Goal: Task Accomplishment & Management: Use online tool/utility

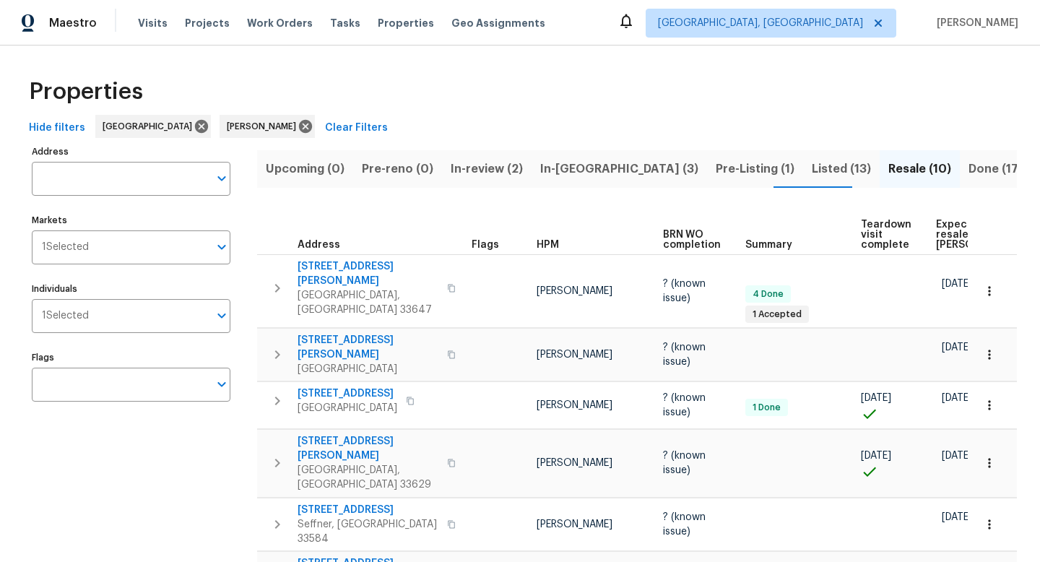
click at [812, 171] on span "Listed (13)" at bounding box center [841, 169] width 59 height 20
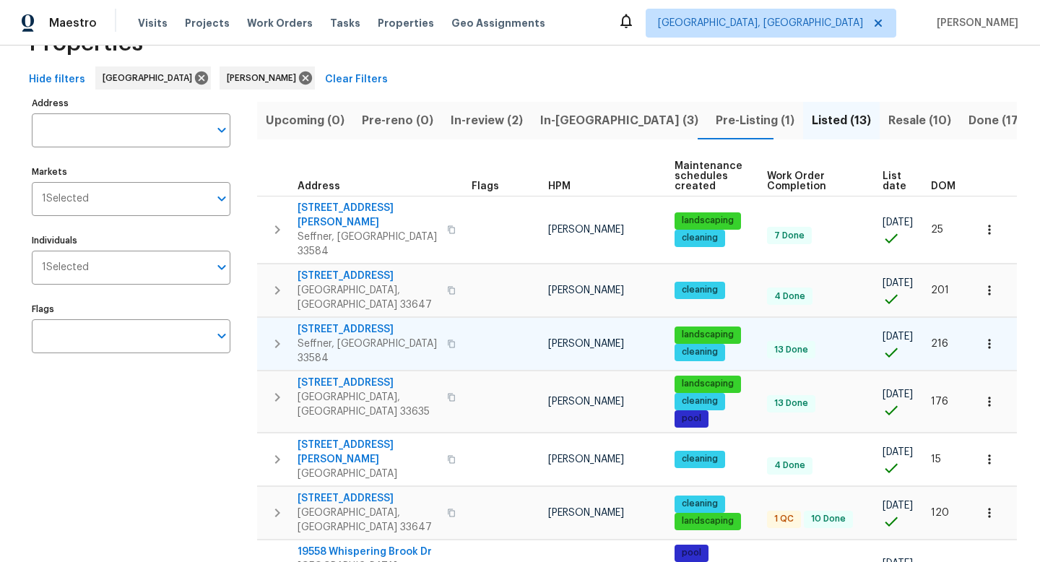
scroll to position [50, 0]
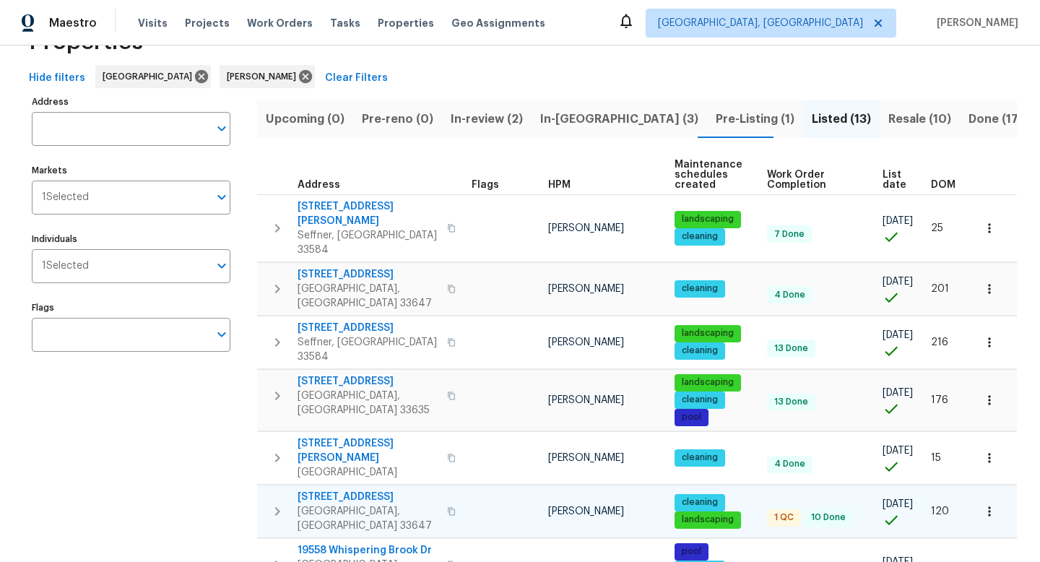
click at [393, 490] on span "19491 Paddock View Dr" at bounding box center [367, 497] width 141 height 14
click at [309, 134] on button "Upcoming (0)" at bounding box center [305, 119] width 96 height 38
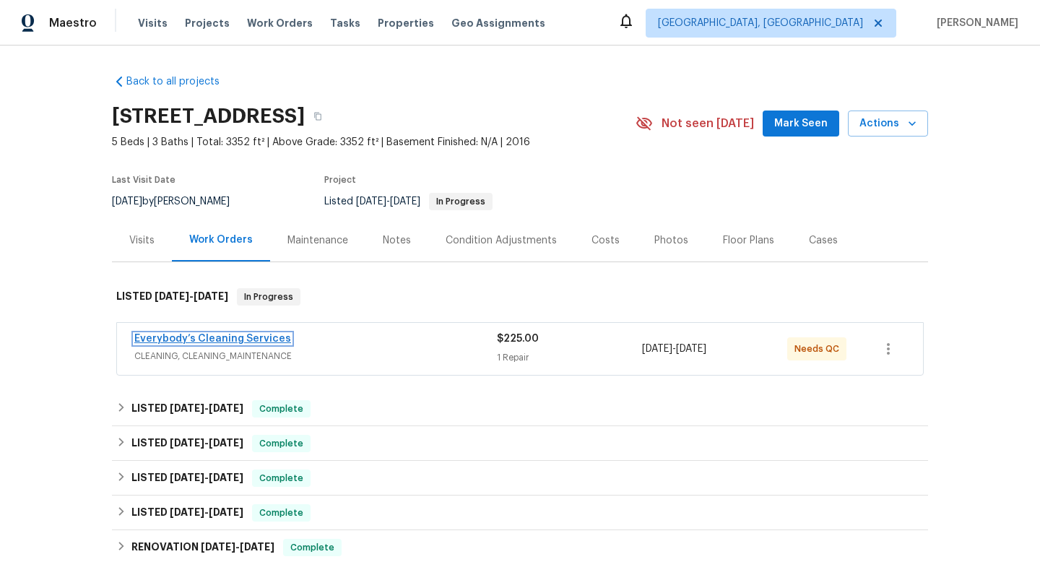
click at [269, 339] on link "Everybody’s Cleaning Services" at bounding box center [212, 339] width 157 height 10
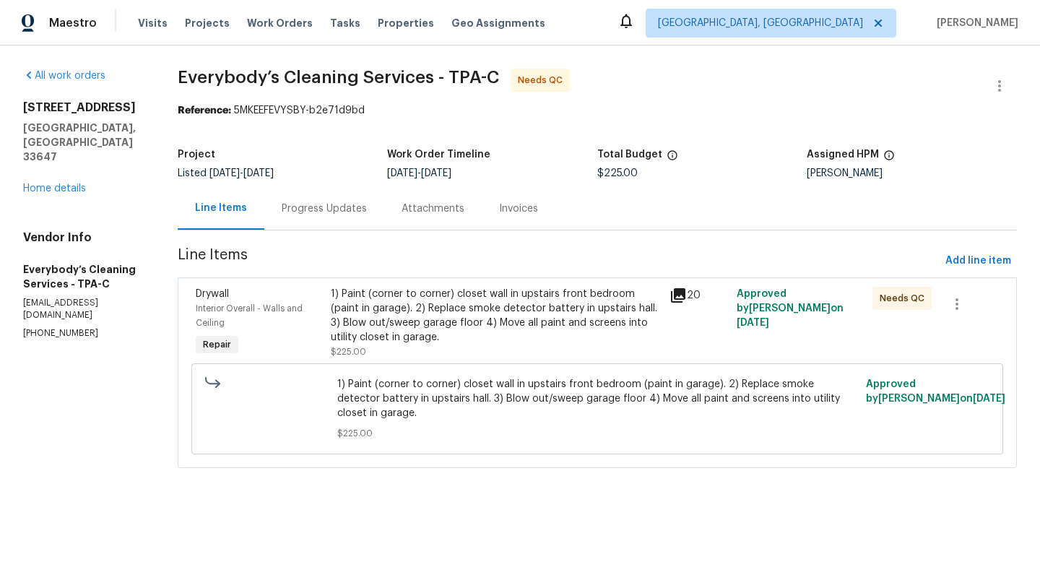
click at [428, 310] on div "1) Paint (corner to corner) closet wall in upstairs front bedroom (paint in gar…" at bounding box center [495, 316] width 329 height 58
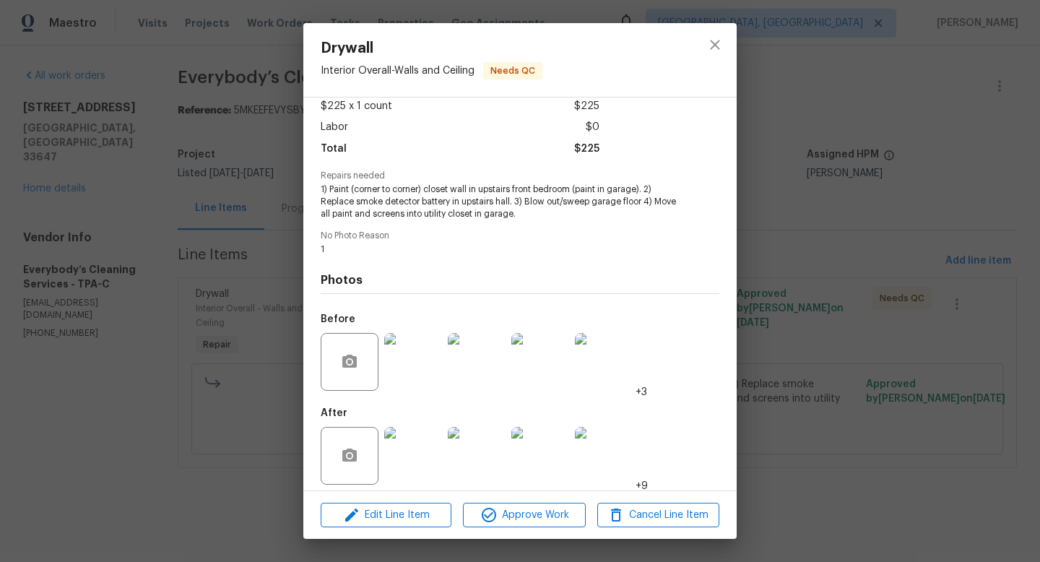
scroll to position [91, 0]
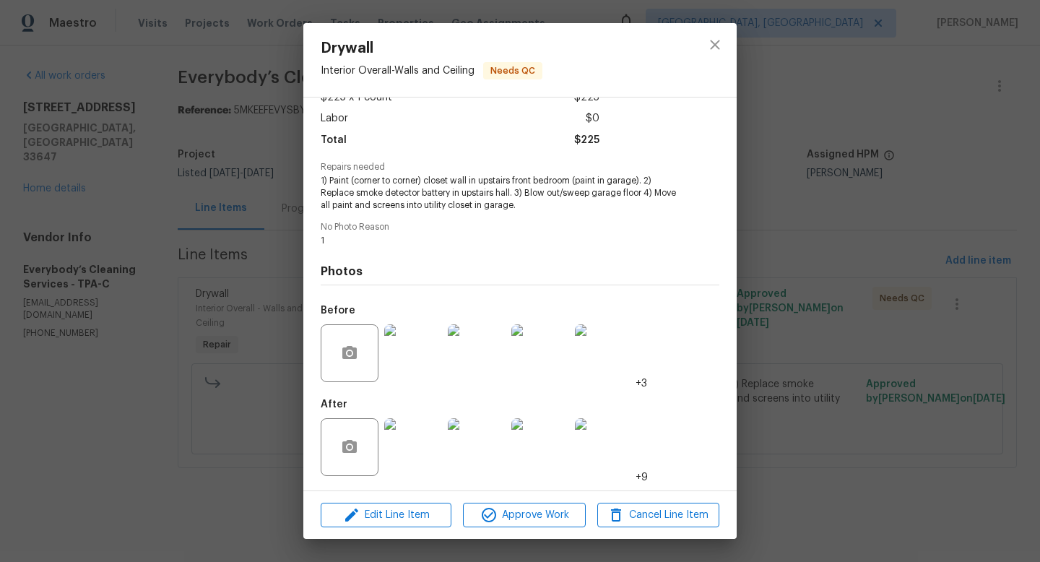
click at [419, 438] on img at bounding box center [413, 447] width 58 height 58
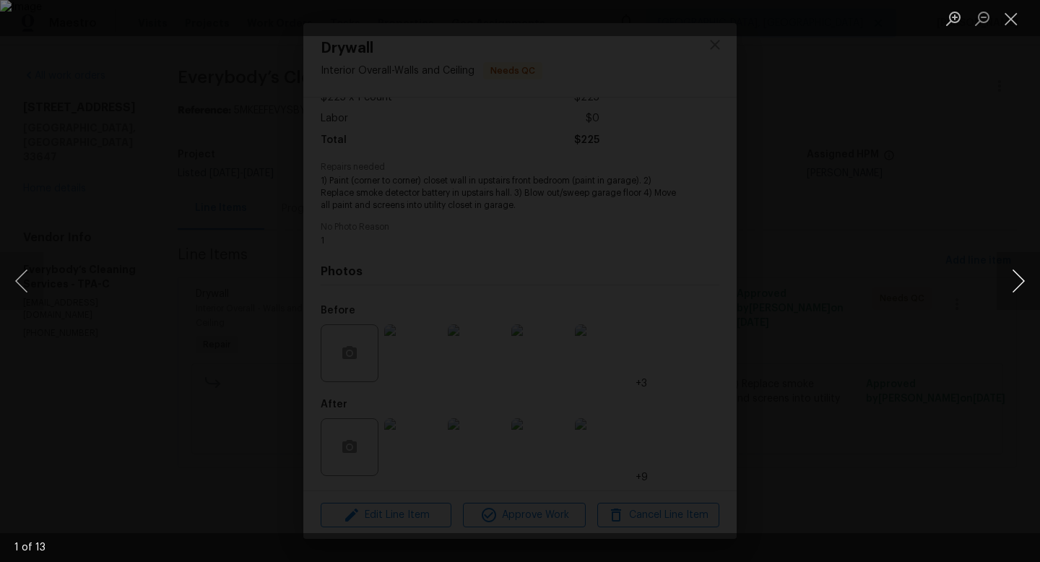
click at [1017, 287] on button "Next image" at bounding box center [1017, 281] width 43 height 58
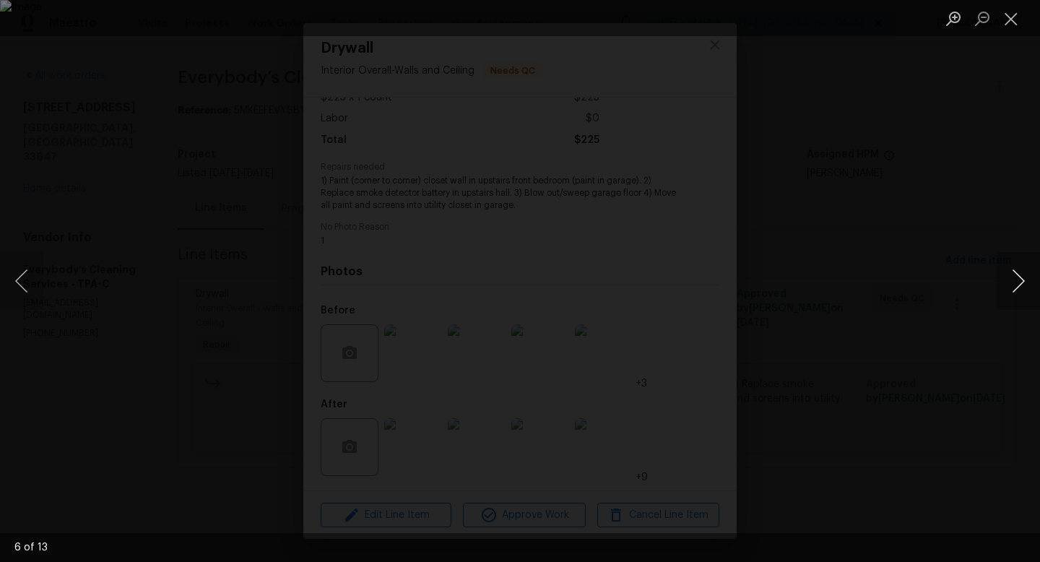
click at [1017, 287] on button "Next image" at bounding box center [1017, 281] width 43 height 58
click at [1007, 23] on button "Close lightbox" at bounding box center [1010, 18] width 29 height 25
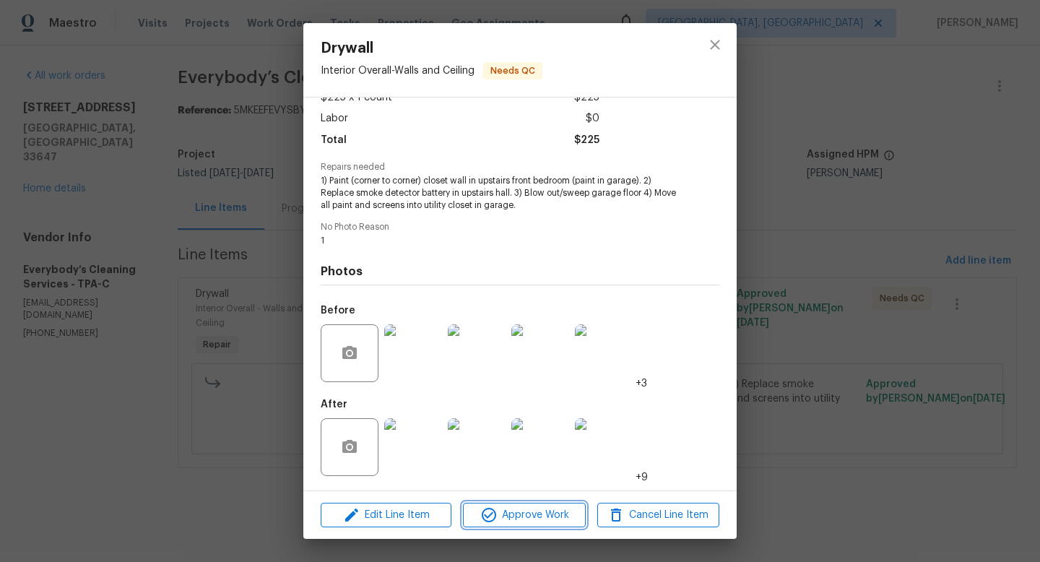
click at [531, 521] on span "Approve Work" at bounding box center [523, 515] width 113 height 18
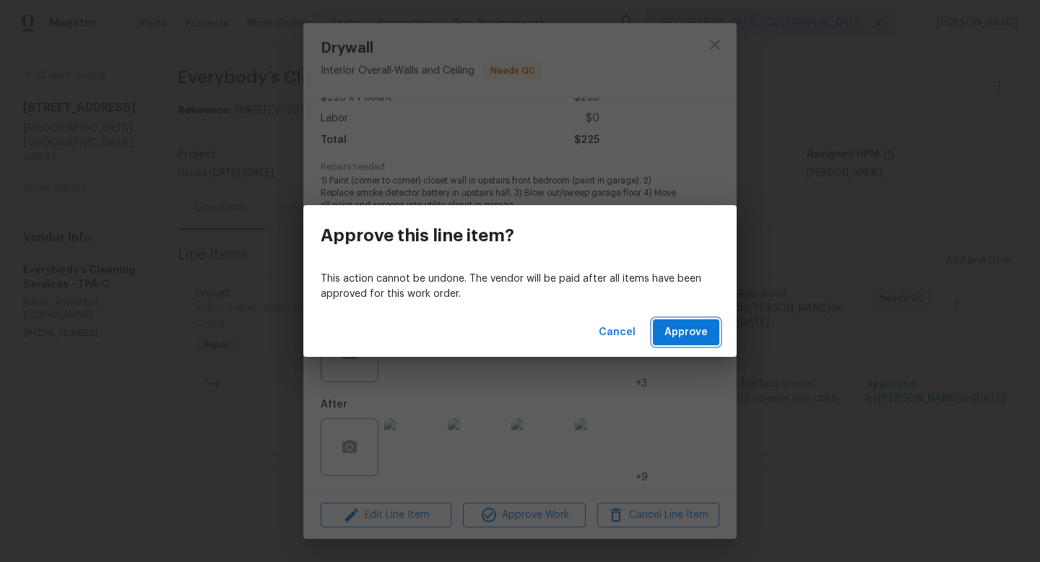
click at [685, 328] on span "Approve" at bounding box center [685, 332] width 43 height 18
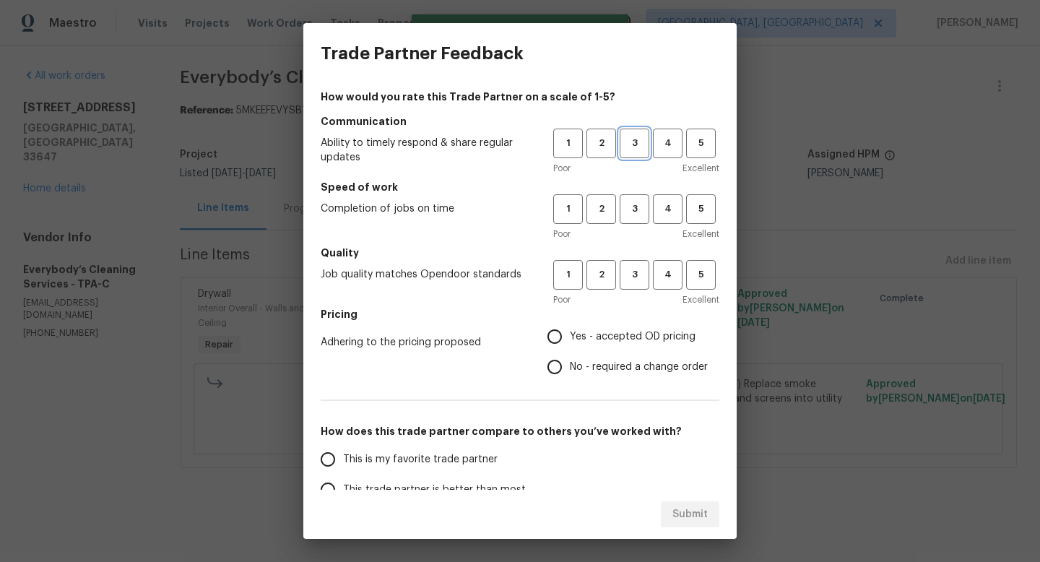
click at [640, 145] on span "3" at bounding box center [634, 143] width 27 height 17
click at [635, 184] on h5 "Speed of work" at bounding box center [520, 187] width 399 height 14
click at [635, 198] on button "3" at bounding box center [635, 209] width 30 height 30
click at [633, 269] on span "3" at bounding box center [634, 274] width 27 height 17
click at [633, 323] on label "Yes - accepted OD pricing" at bounding box center [623, 336] width 168 height 30
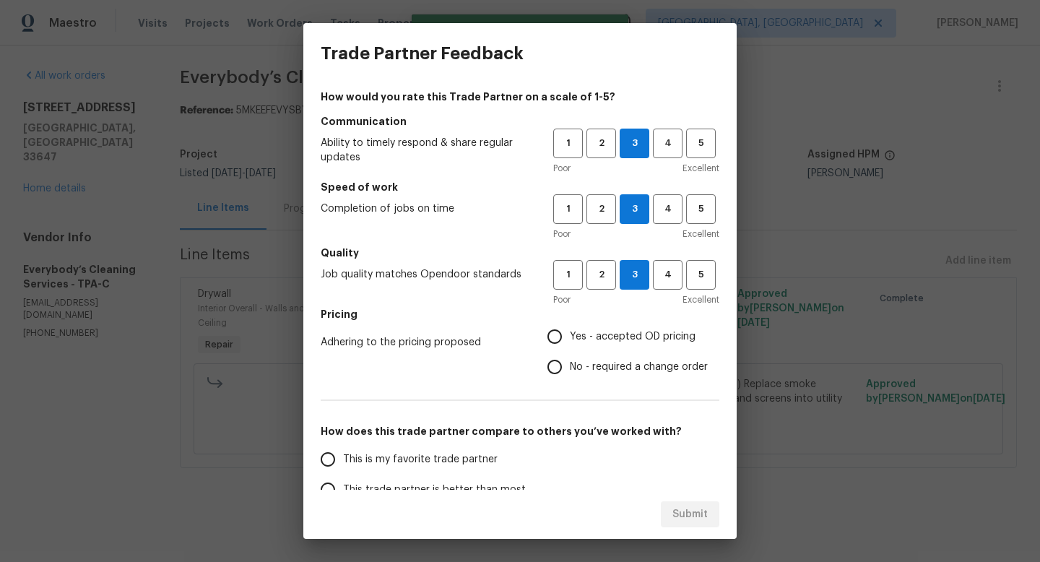
click at [570, 323] on input "Yes - accepted OD pricing" at bounding box center [554, 336] width 30 height 30
radio input "true"
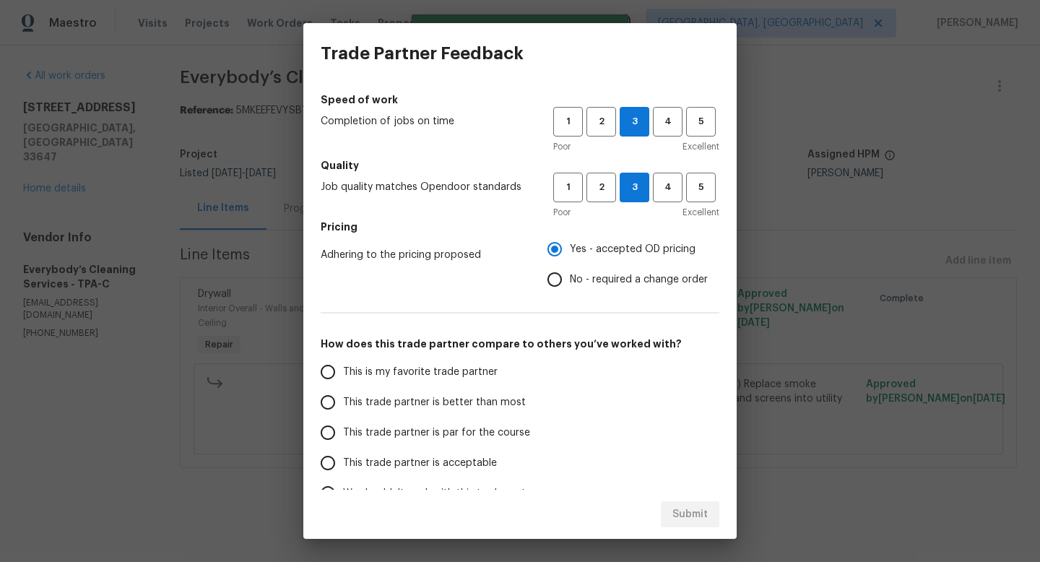
scroll to position [88, 0]
click at [468, 443] on label "This trade partner is par for the course" at bounding box center [427, 432] width 228 height 30
click at [343, 443] on input "This trade partner is par for the course" at bounding box center [328, 432] width 30 height 30
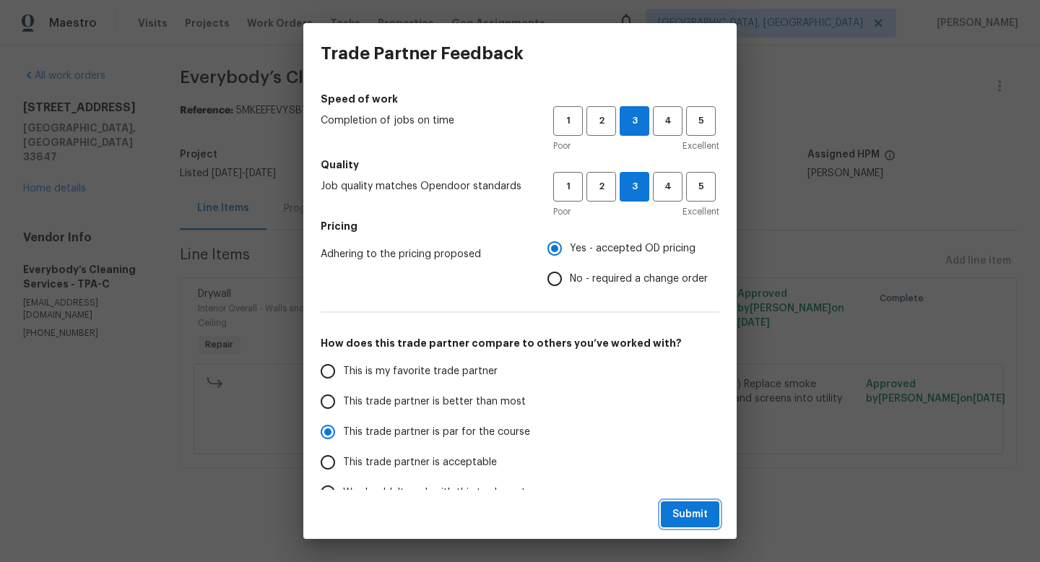
click at [692, 521] on span "Submit" at bounding box center [689, 514] width 35 height 18
radio input "true"
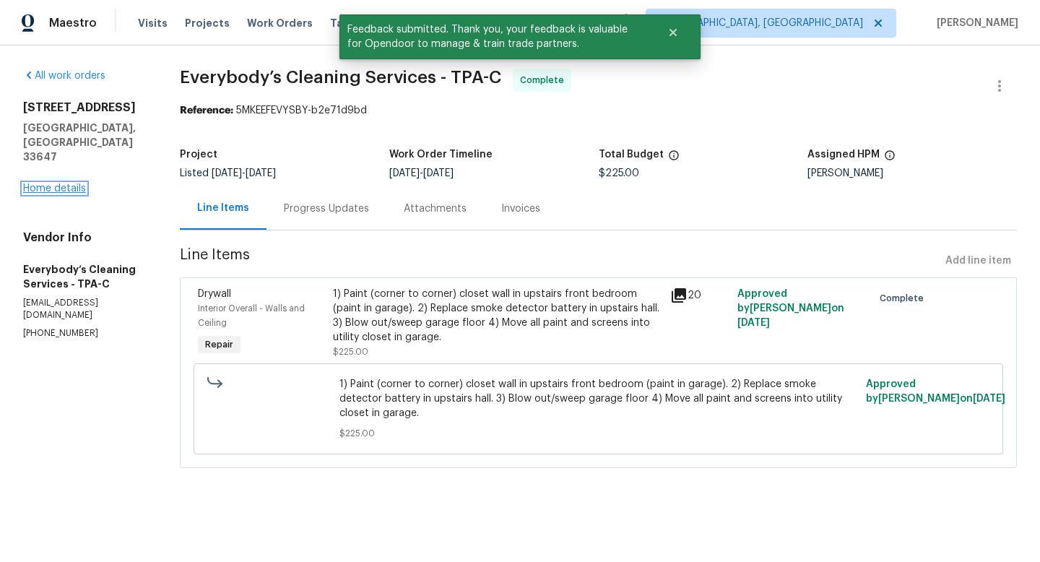
click at [58, 183] on link "Home details" at bounding box center [54, 188] width 63 height 10
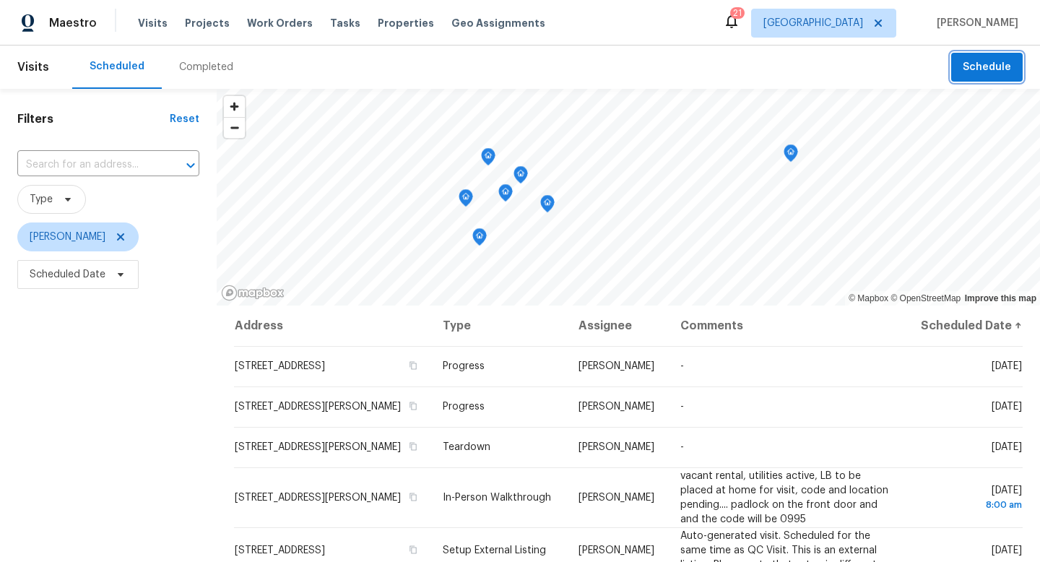
click at [991, 78] on button "Schedule" at bounding box center [986, 68] width 71 height 30
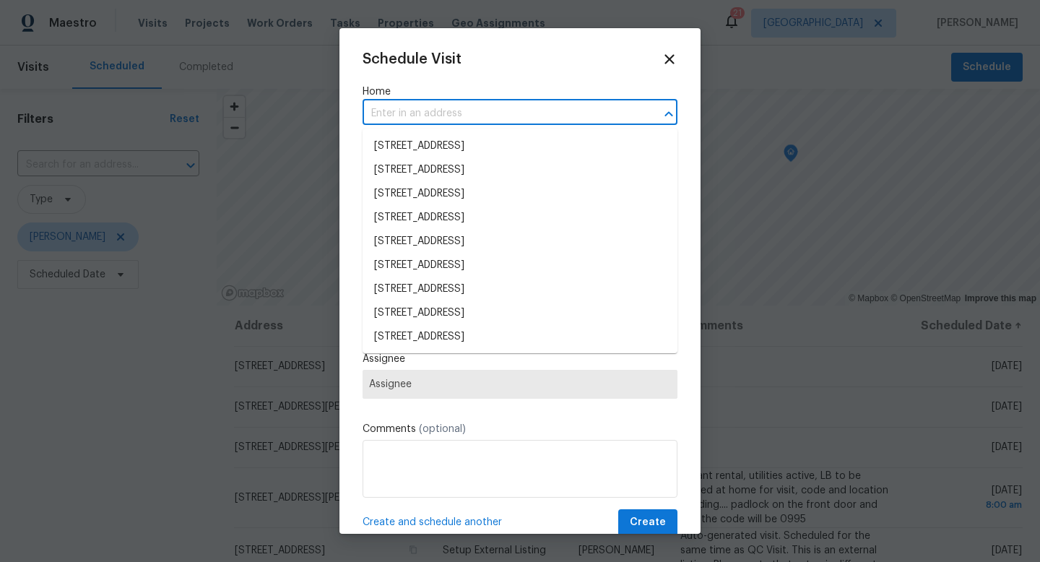
click at [560, 117] on input "text" at bounding box center [499, 114] width 274 height 22
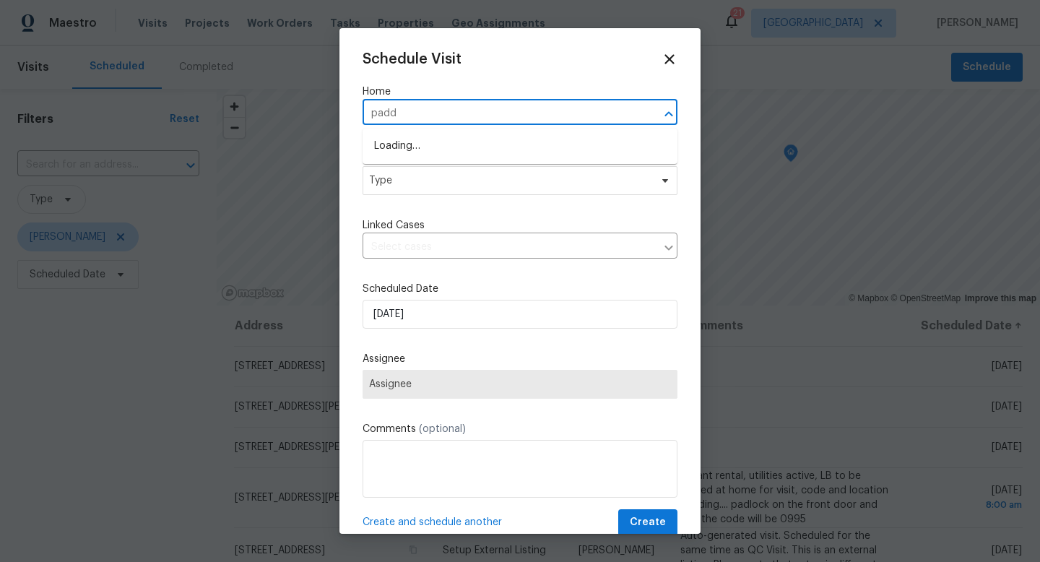
type input "paddo"
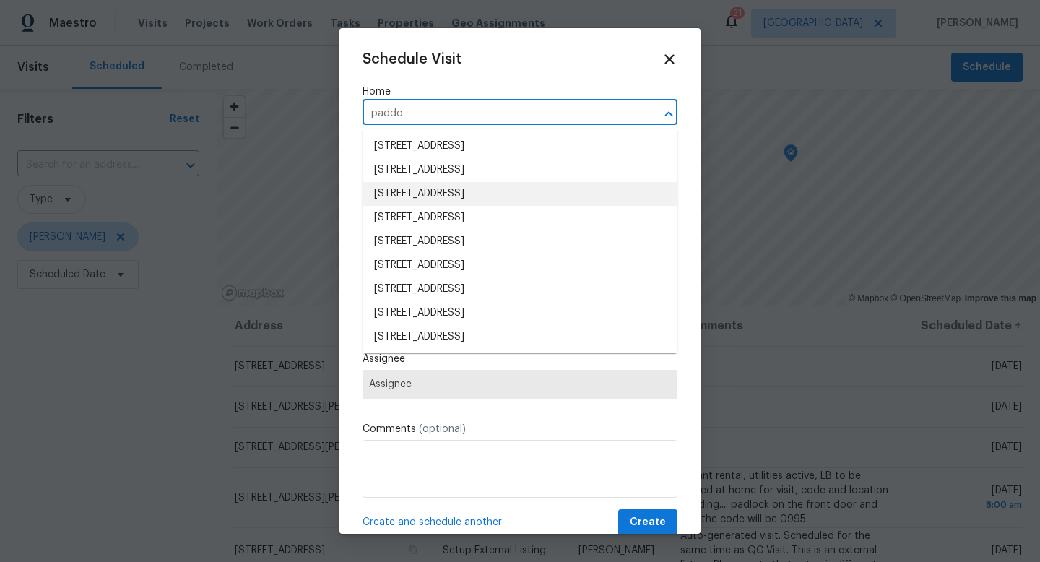
scroll to position [25, 0]
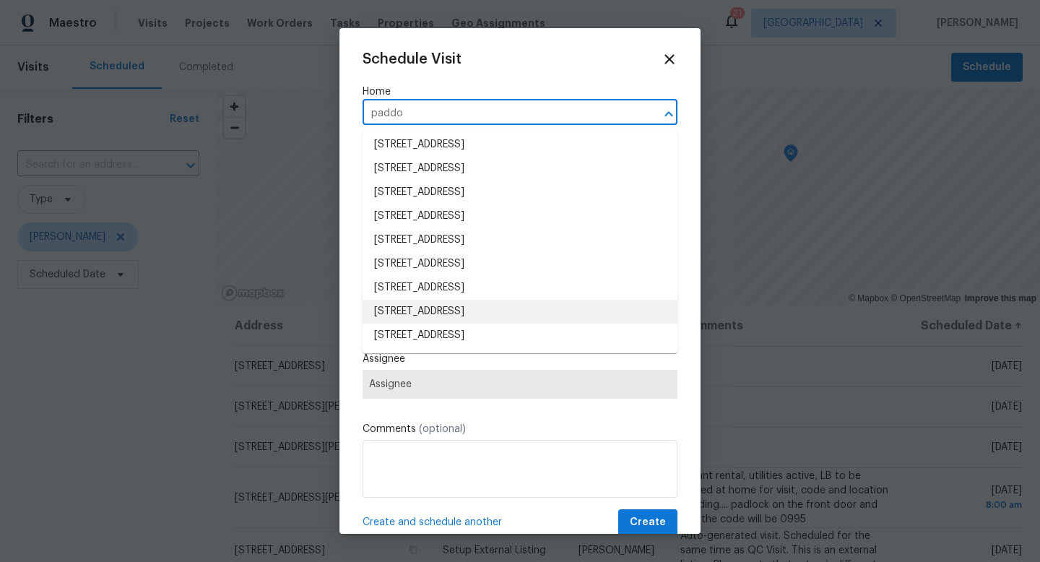
click at [404, 310] on li "19491 Paddock View Dr, Tampa, FL 33647" at bounding box center [519, 312] width 315 height 24
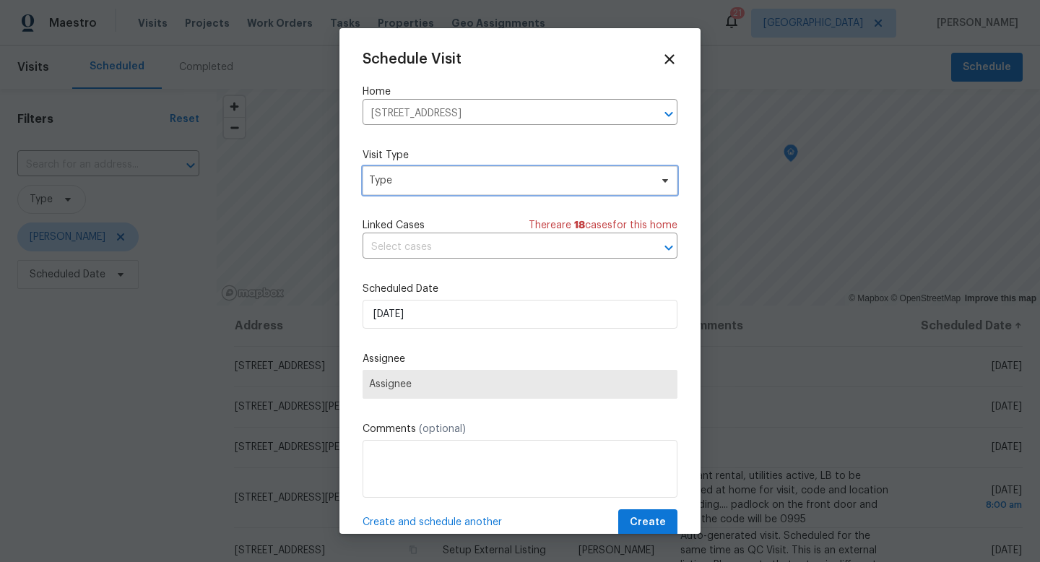
click at [393, 183] on span "Type" at bounding box center [509, 180] width 281 height 14
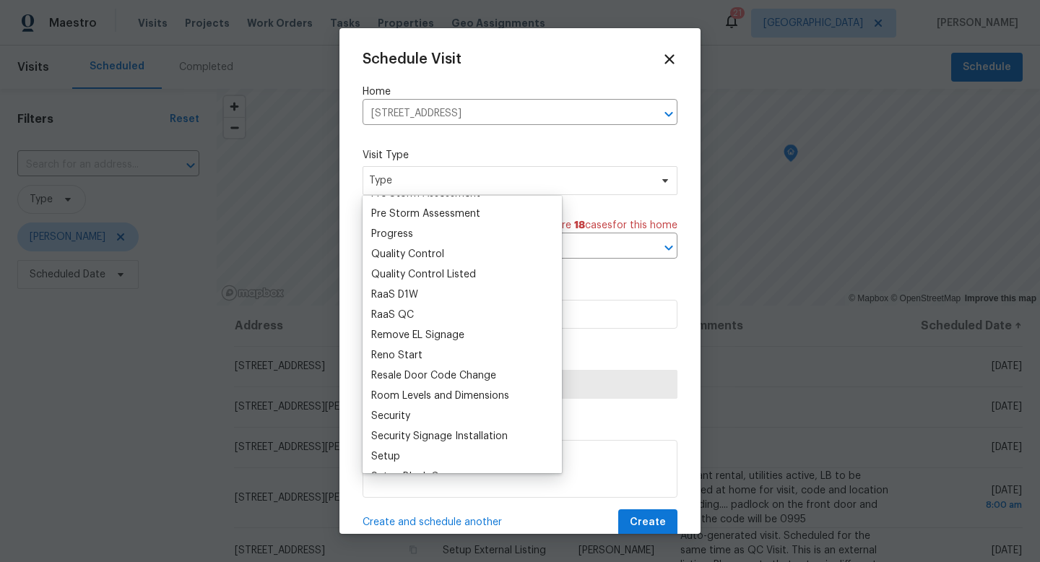
scroll to position [878, 0]
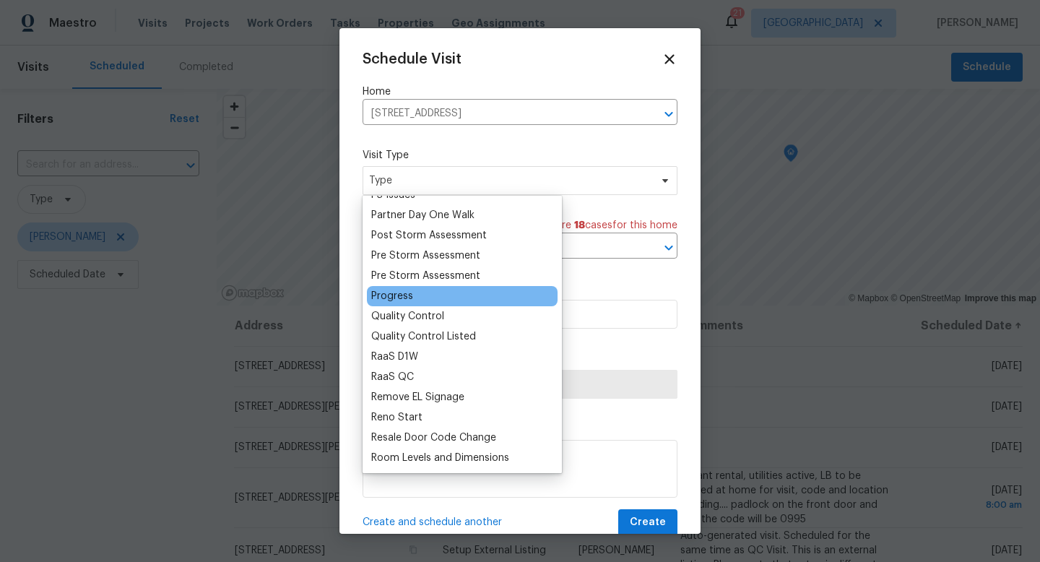
click at [403, 286] on div "Progress" at bounding box center [462, 296] width 191 height 20
click at [402, 296] on div "Progress" at bounding box center [392, 296] width 42 height 14
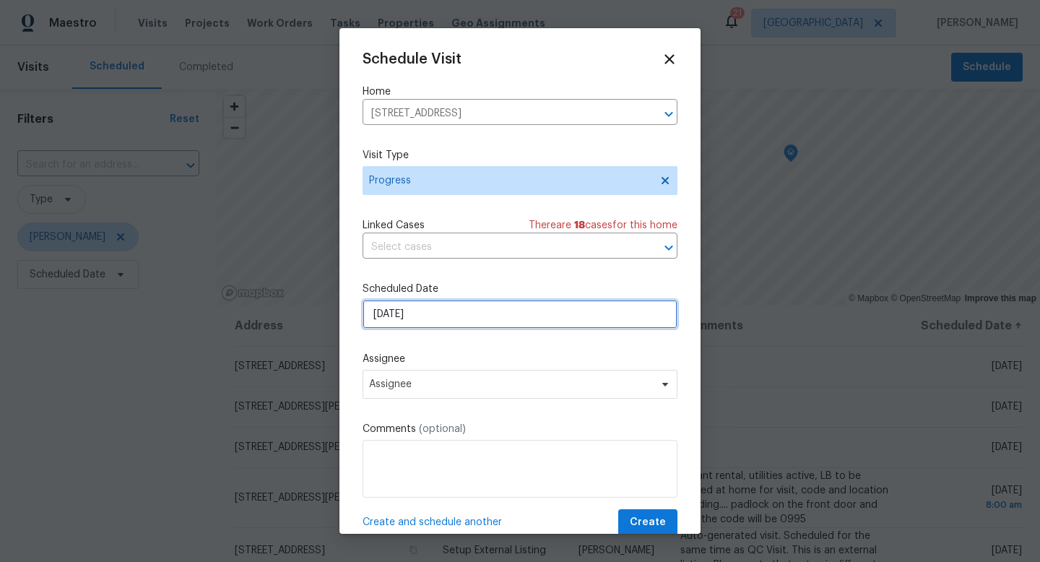
click at [408, 314] on input "10/15/2025" at bounding box center [519, 314] width 315 height 29
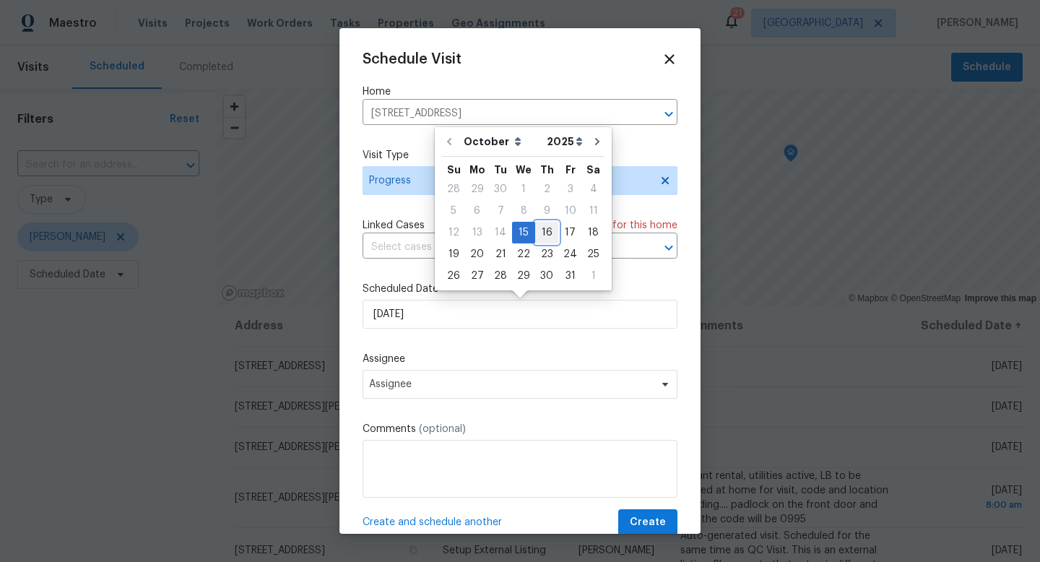
click at [547, 234] on div "16" at bounding box center [546, 232] width 23 height 20
type input "10/16/2025"
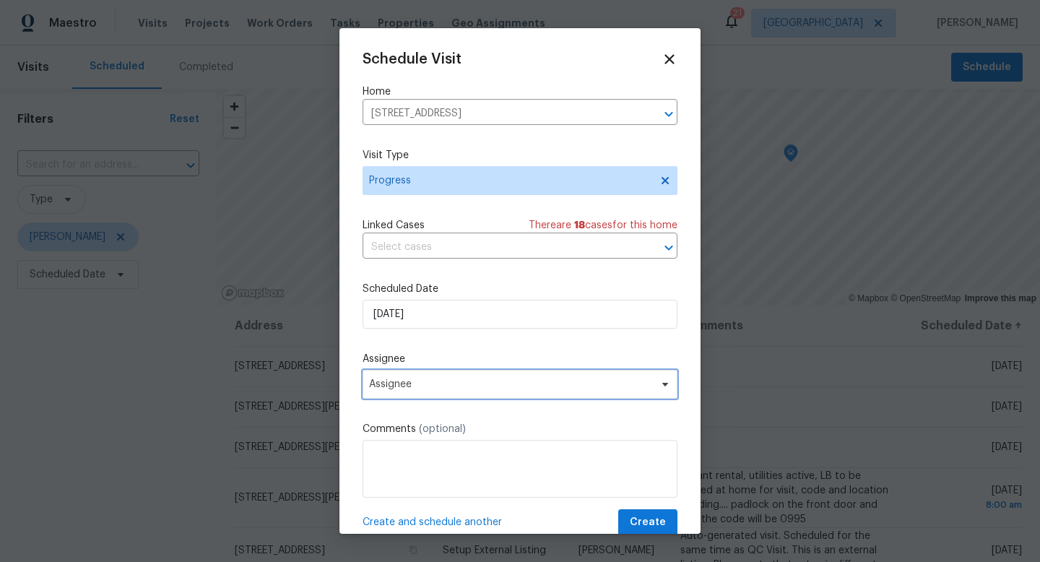
click at [434, 380] on span "Assignee" at bounding box center [510, 384] width 283 height 12
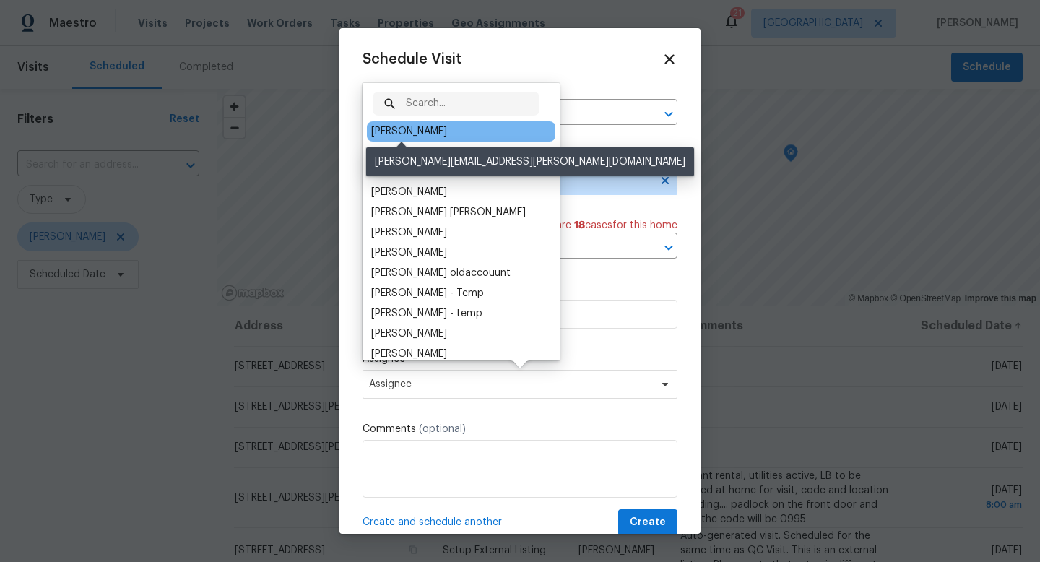
click at [409, 130] on div "[PERSON_NAME]" at bounding box center [409, 131] width 76 height 14
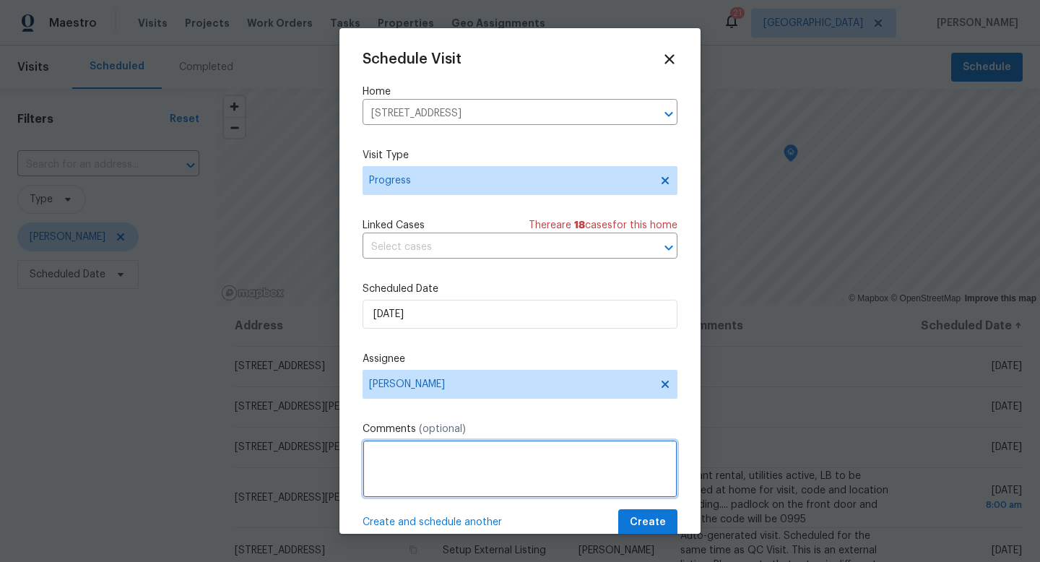
click at [435, 457] on textarea at bounding box center [519, 469] width 315 height 58
type textarea "LWO QC"
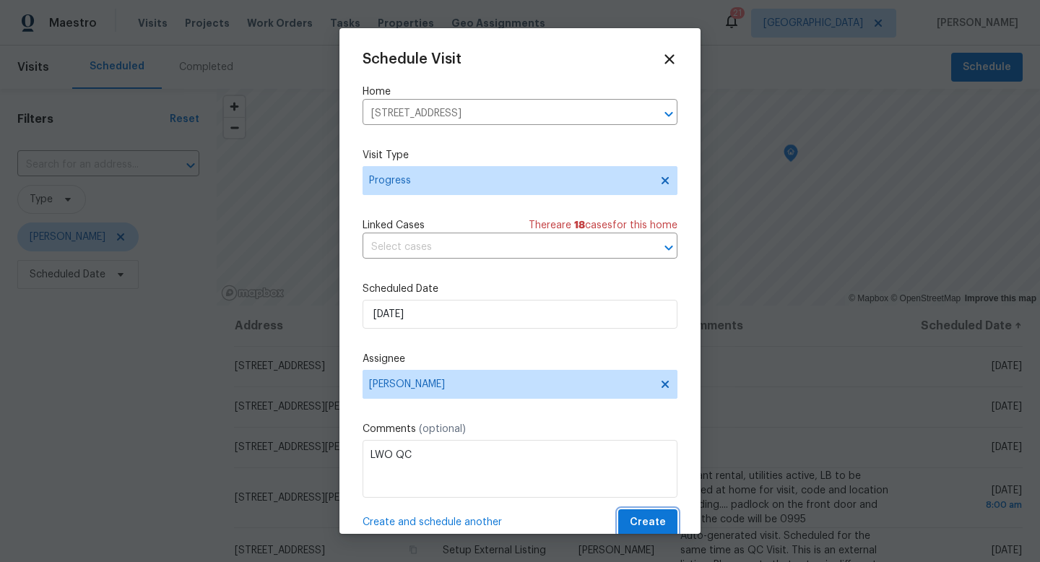
click at [642, 518] on span "Create" at bounding box center [648, 522] width 36 height 18
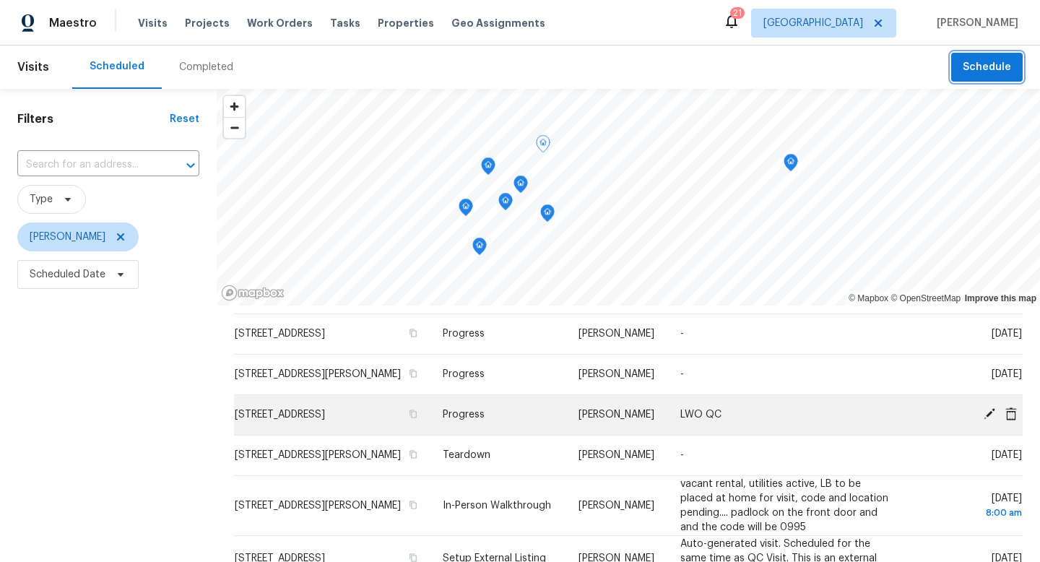
scroll to position [43, 0]
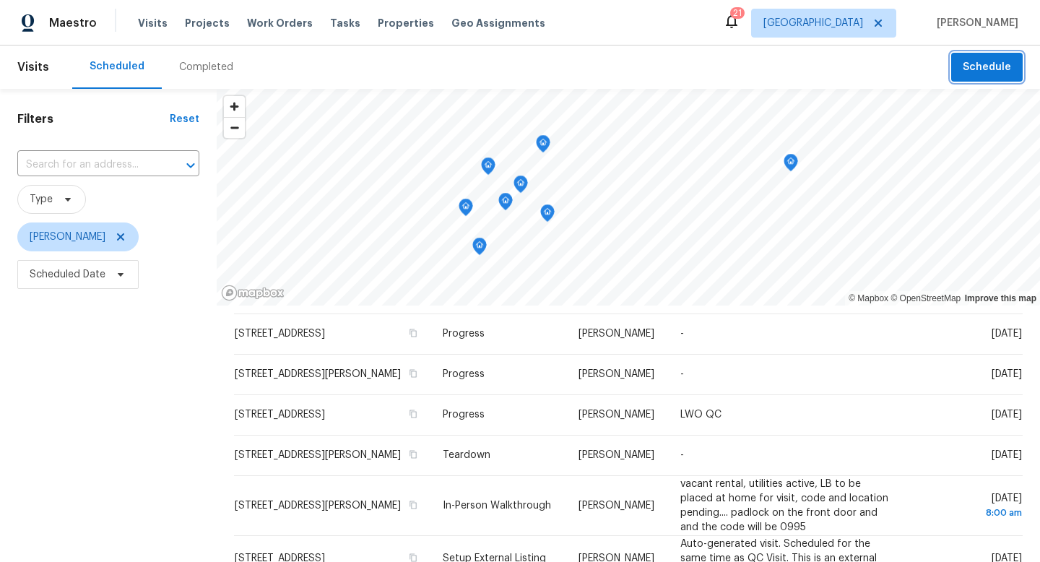
click at [965, 69] on span "Schedule" at bounding box center [986, 67] width 48 height 18
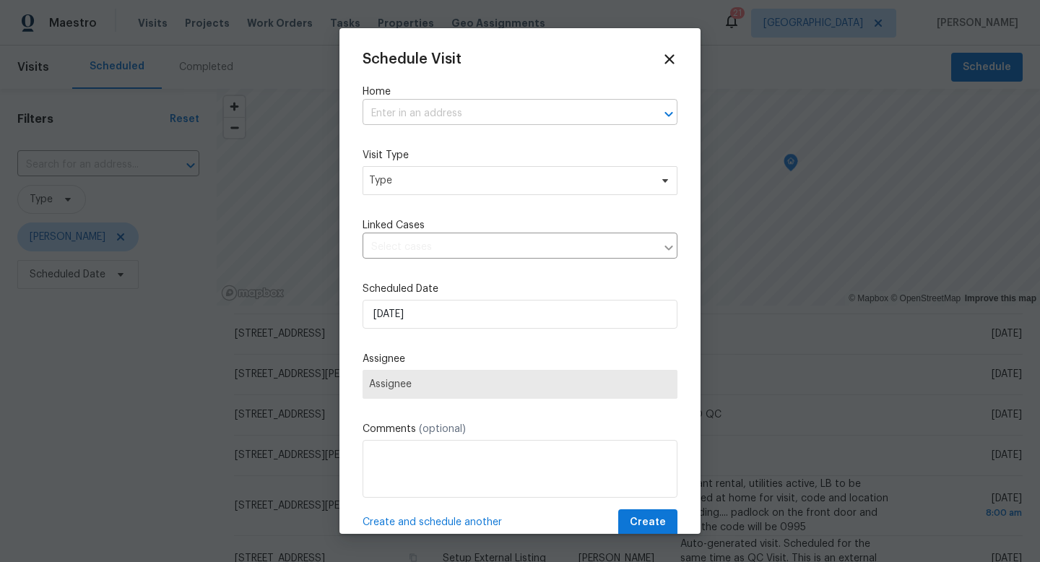
click at [484, 116] on input "text" at bounding box center [499, 114] width 274 height 22
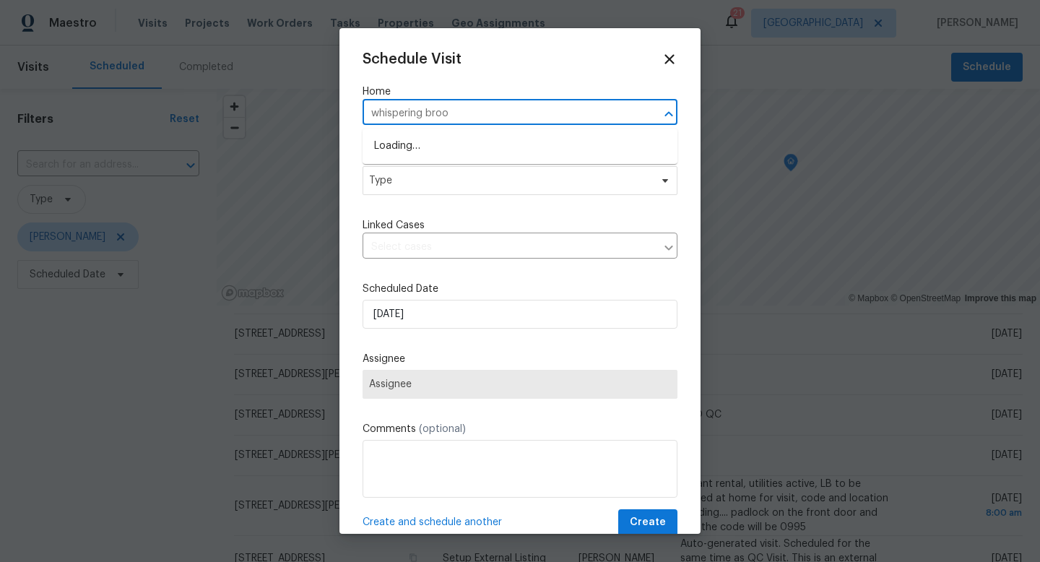
type input "whispering brook"
click at [454, 175] on li "19558 Whispering Brook Dr, Tampa, FL 33647" at bounding box center [519, 170] width 315 height 24
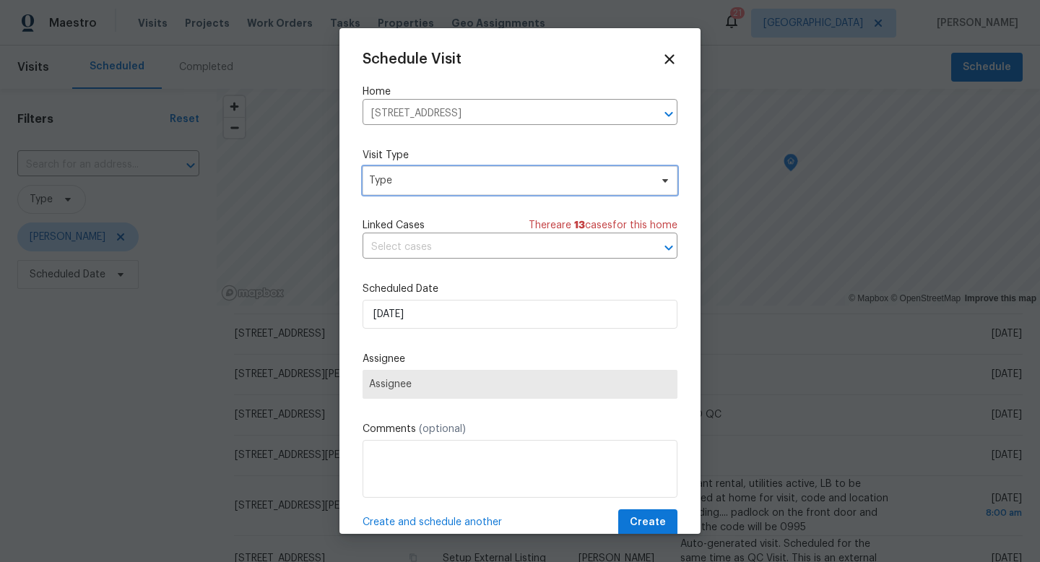
click at [437, 194] on span "Type" at bounding box center [519, 180] width 315 height 29
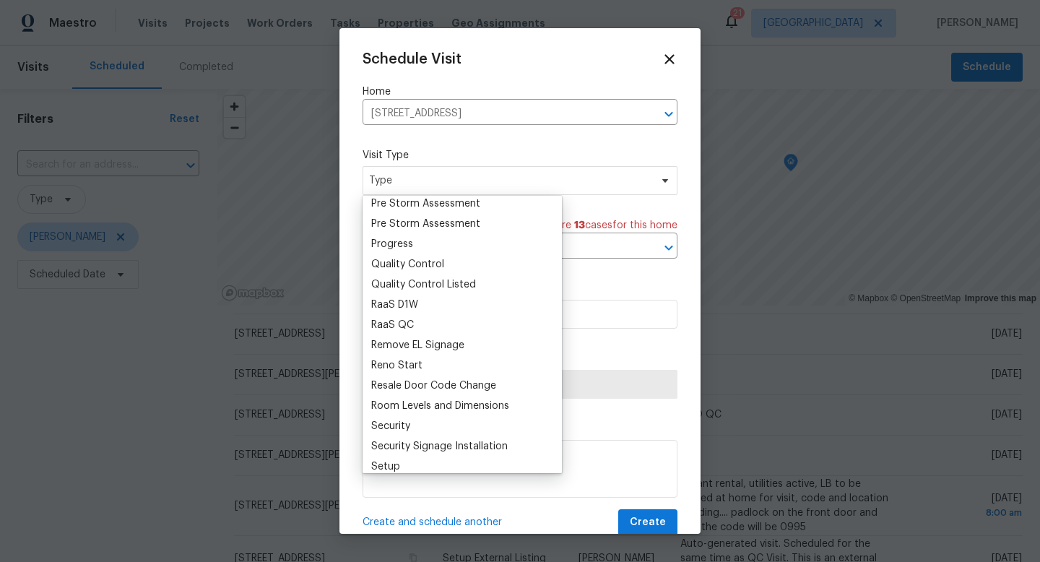
scroll to position [932, 0]
click at [406, 421] on div "Security" at bounding box center [390, 424] width 39 height 14
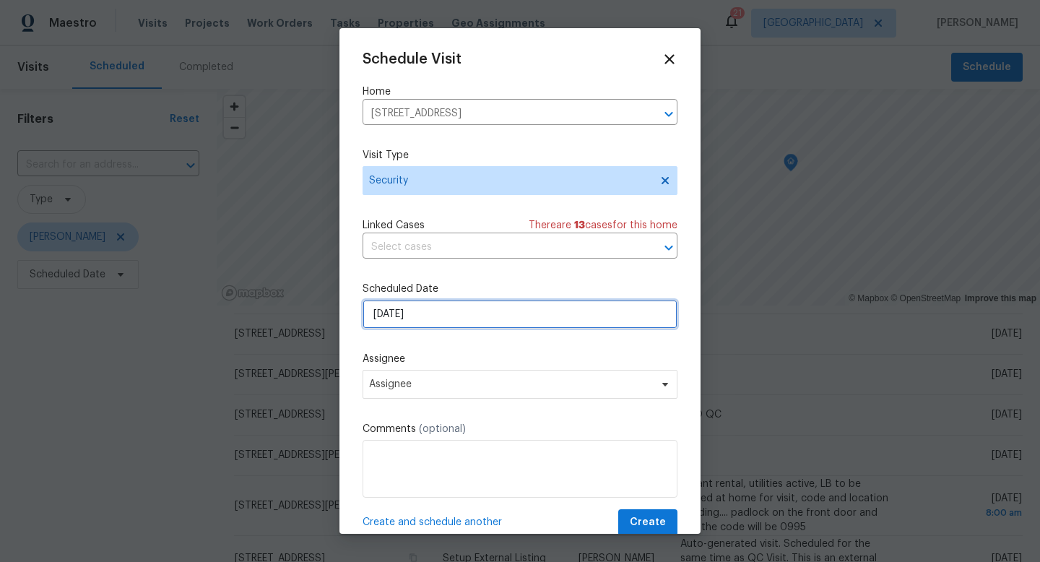
click at [405, 316] on input "10/15/2025" at bounding box center [519, 314] width 315 height 29
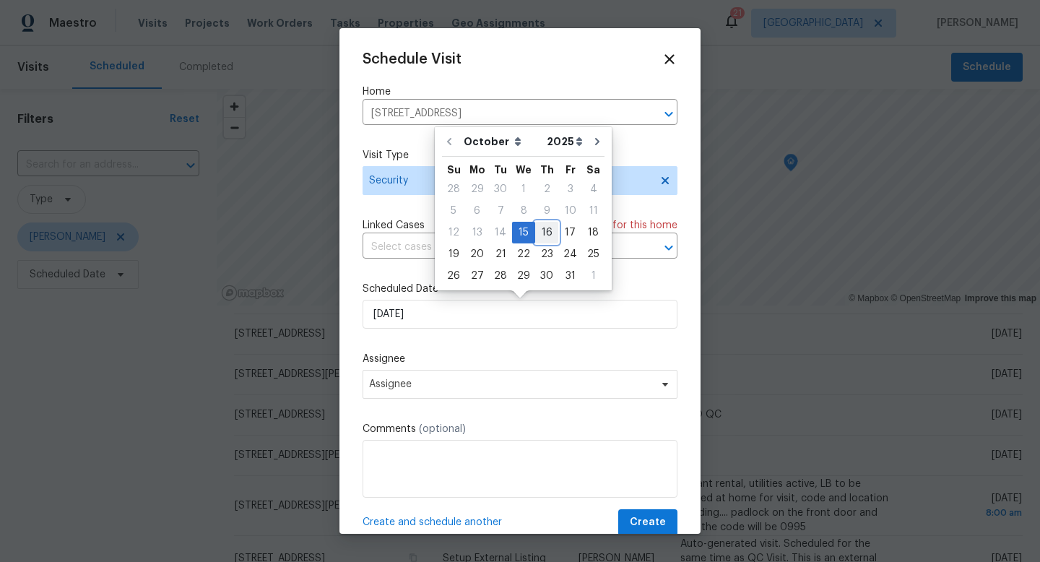
click at [546, 232] on div "16" at bounding box center [546, 232] width 23 height 20
type input "10/16/2025"
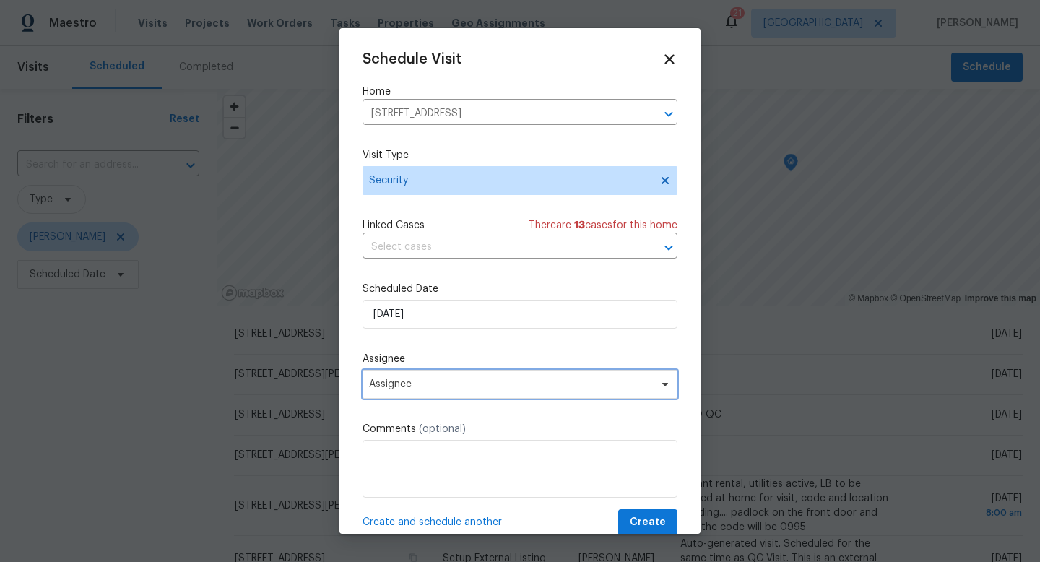
click at [417, 373] on span "Assignee" at bounding box center [519, 384] width 315 height 29
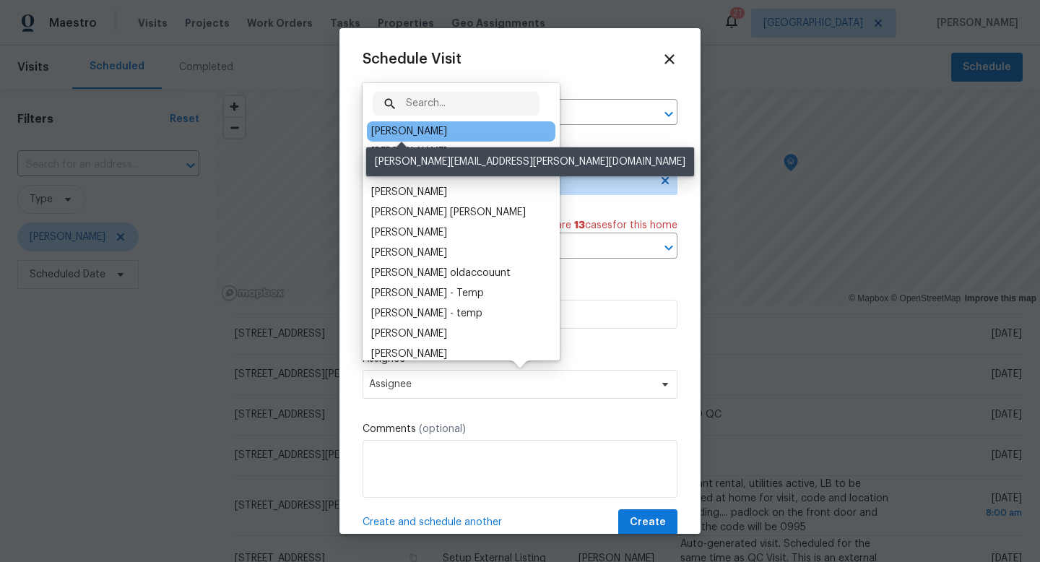
click at [400, 135] on div "[PERSON_NAME]" at bounding box center [409, 131] width 76 height 14
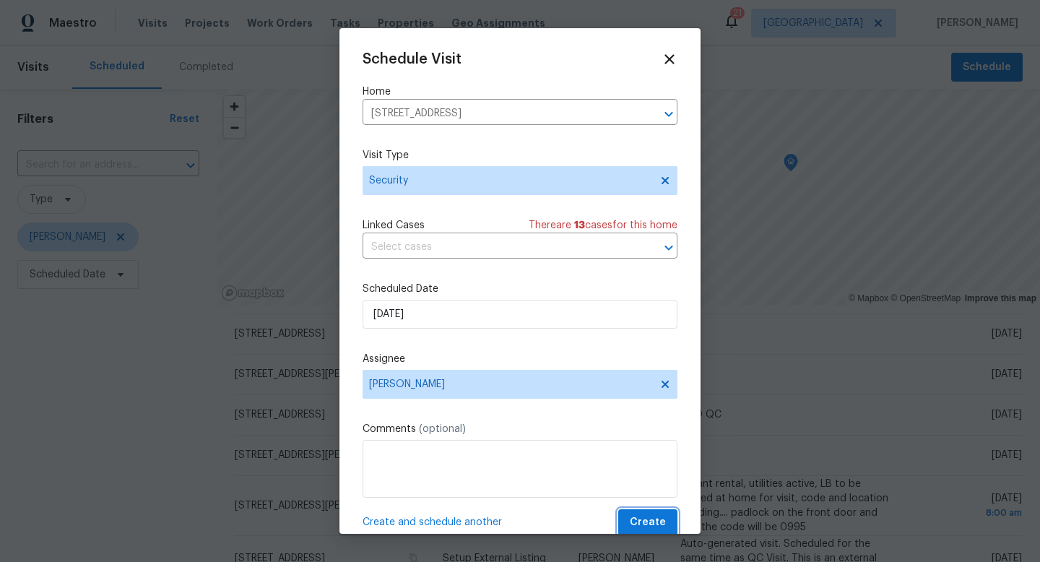
click at [651, 523] on span "Create" at bounding box center [648, 522] width 36 height 18
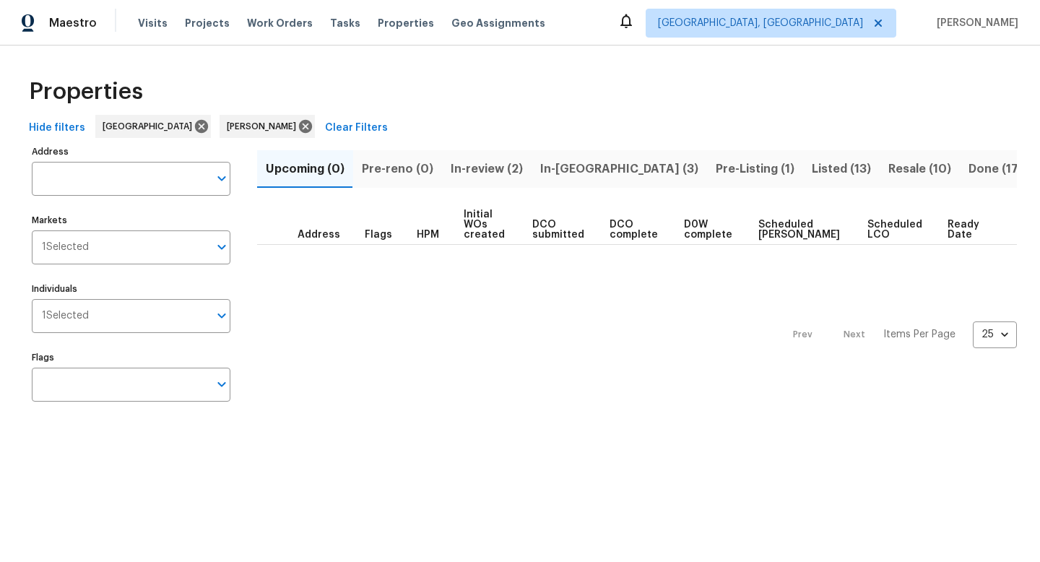
click at [531, 161] on button "In-[GEOGRAPHIC_DATA] (3)" at bounding box center [618, 169] width 175 height 38
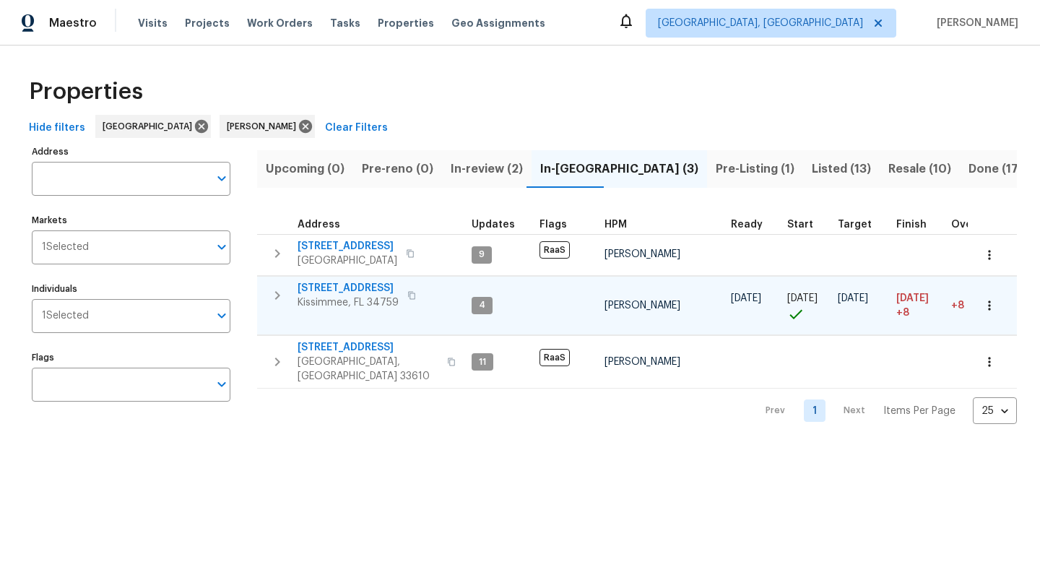
click at [341, 287] on span "[STREET_ADDRESS]" at bounding box center [347, 288] width 101 height 14
click at [716, 170] on span "Pre-Listing (1)" at bounding box center [755, 169] width 79 height 20
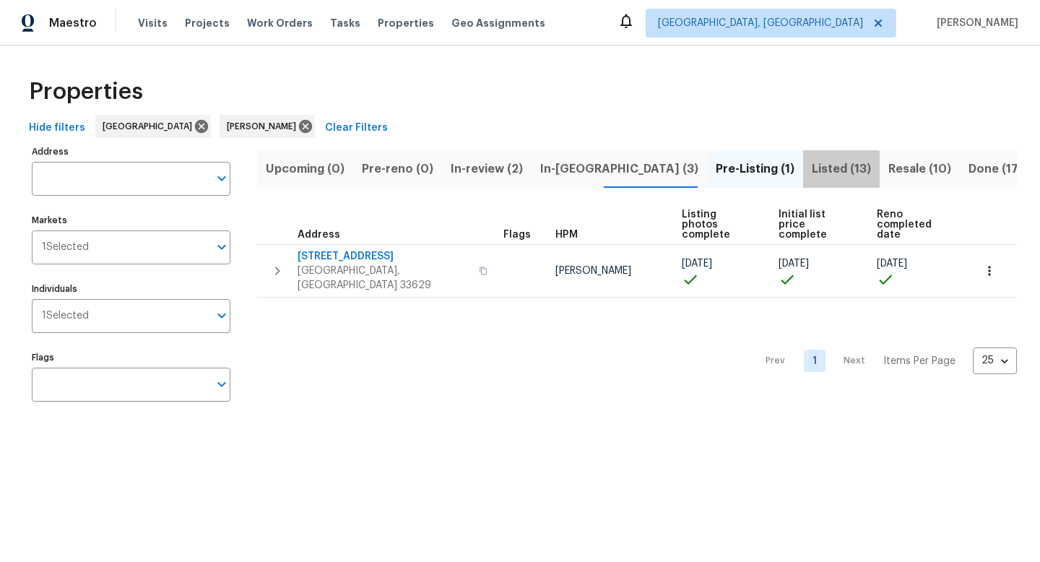
click at [812, 173] on span "Listed (13)" at bounding box center [841, 169] width 59 height 20
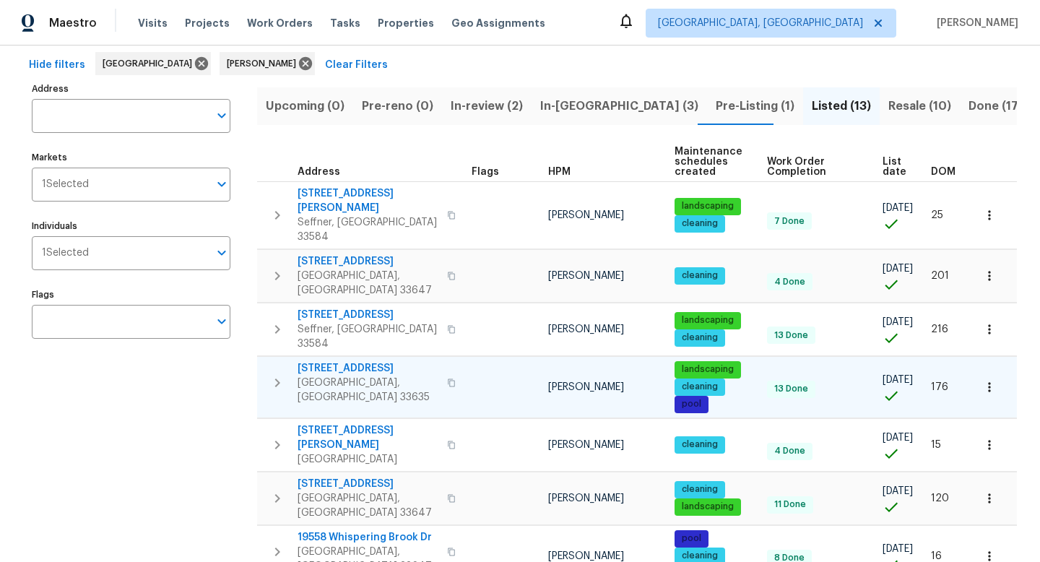
scroll to position [64, 0]
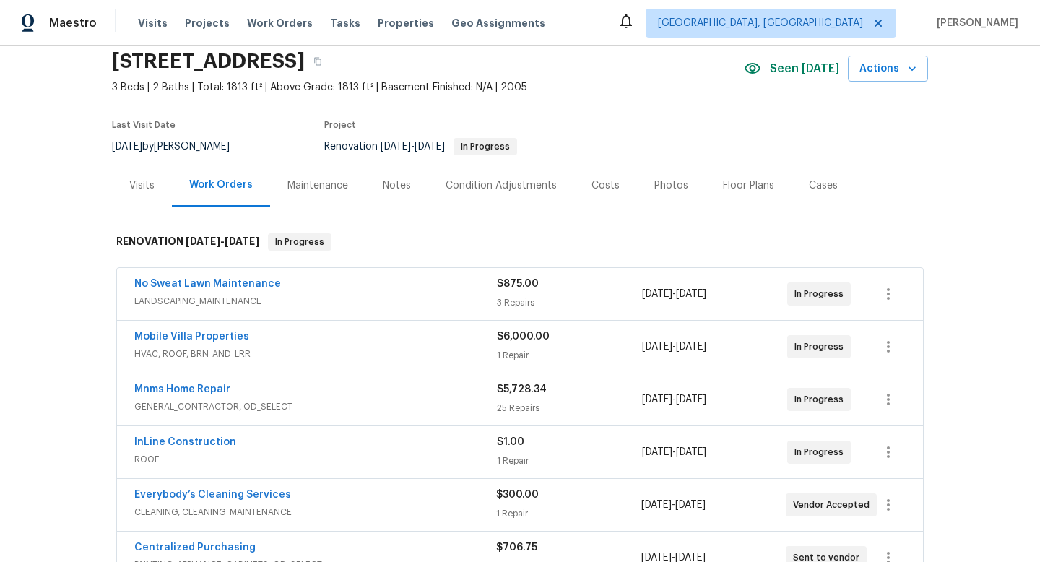
scroll to position [111, 0]
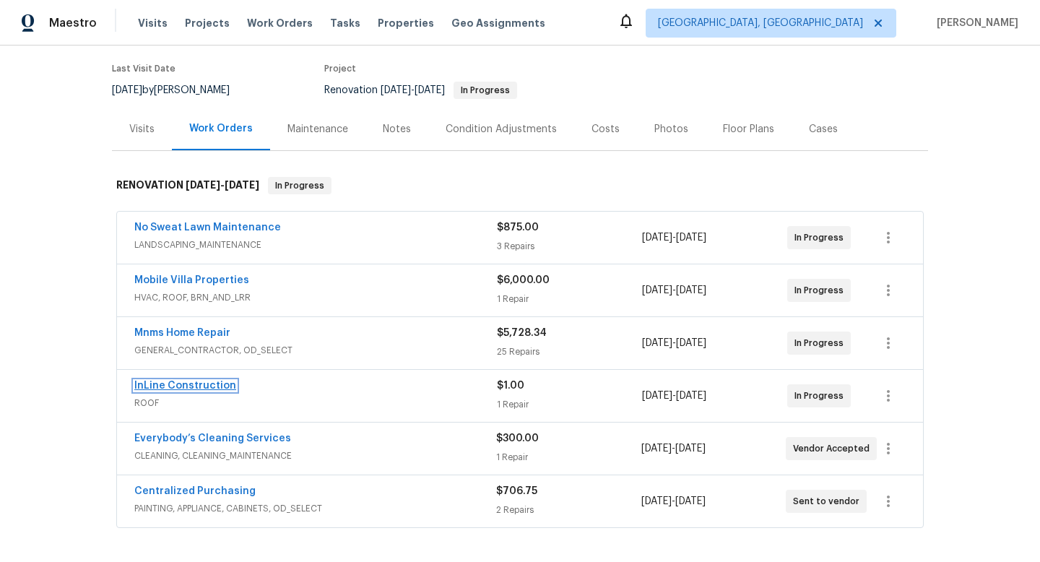
click at [219, 390] on link "InLine Construction" at bounding box center [185, 386] width 102 height 10
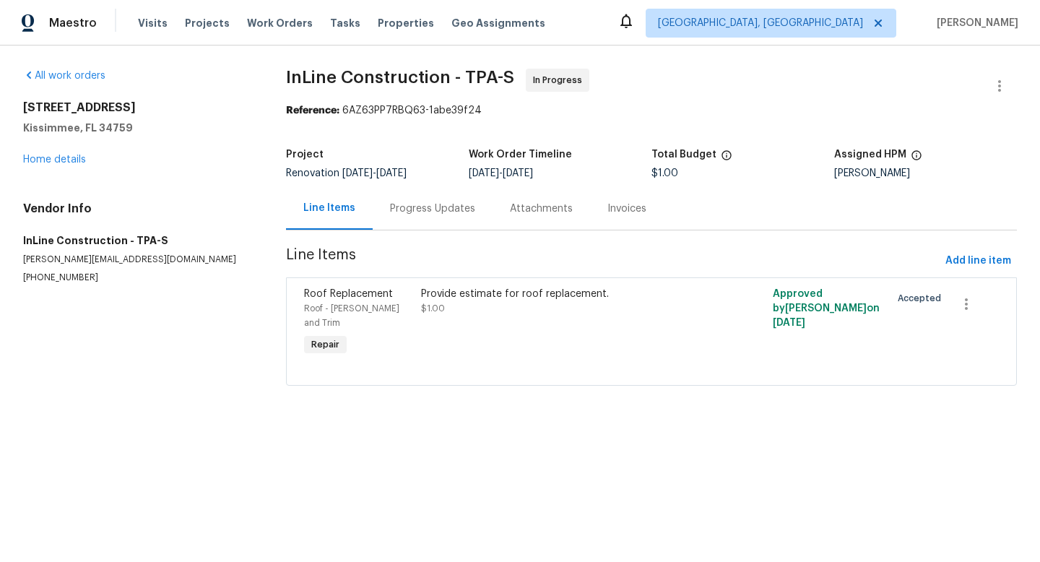
click at [417, 214] on div "Progress Updates" at bounding box center [432, 208] width 85 height 14
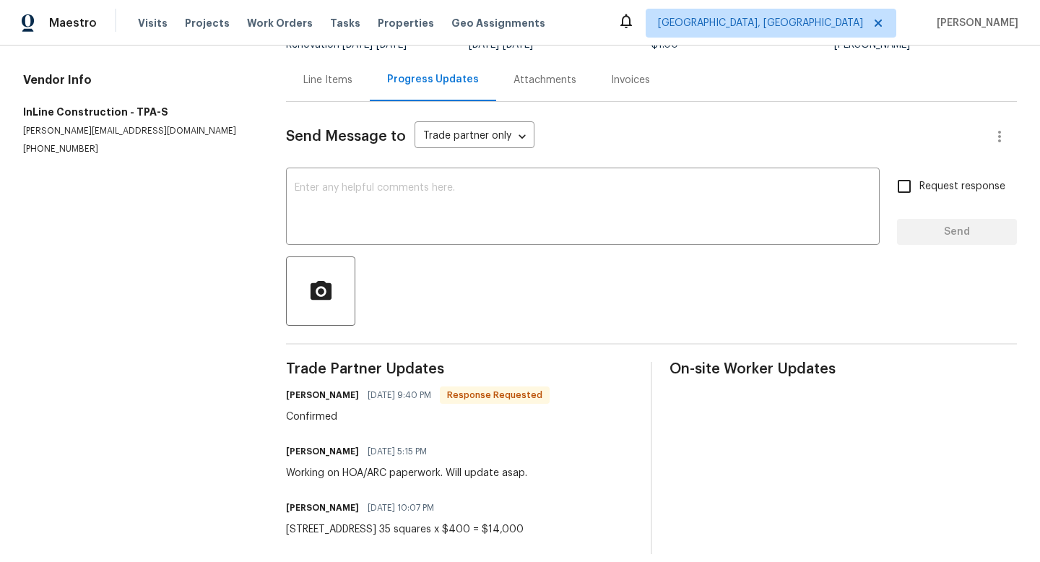
scroll to position [144, 0]
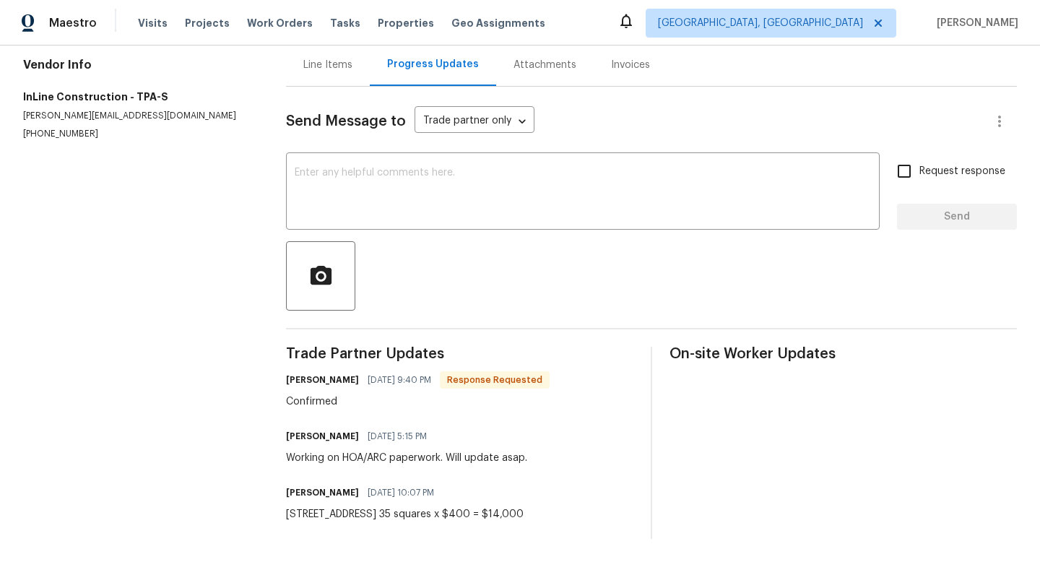
click at [341, 66] on div "Line Items" at bounding box center [327, 65] width 49 height 14
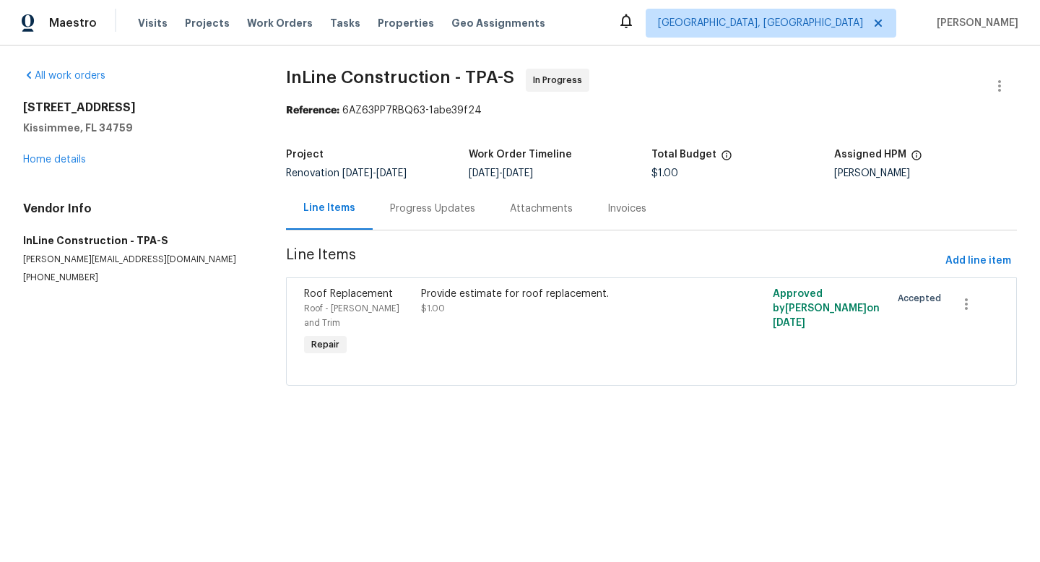
click at [423, 207] on div "Progress Updates" at bounding box center [432, 208] width 85 height 14
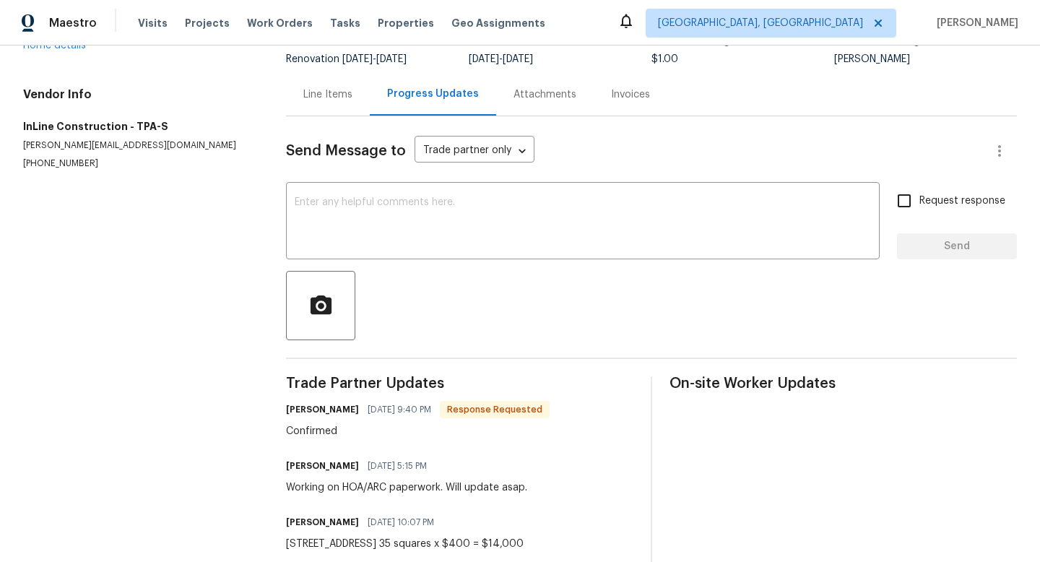
scroll to position [144, 0]
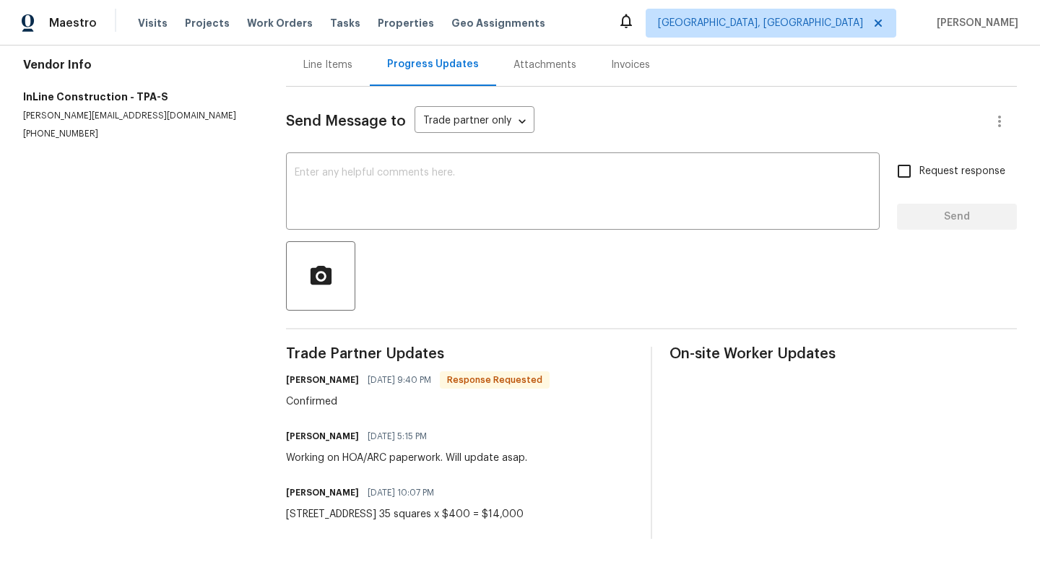
click at [331, 74] on div "Line Items" at bounding box center [328, 64] width 84 height 43
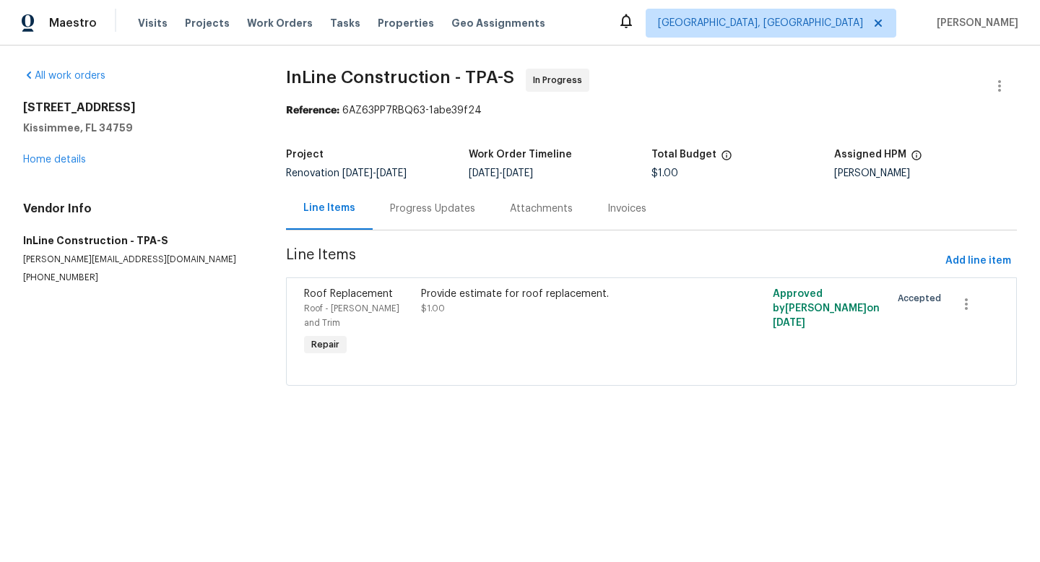
click at [442, 326] on div "Provide estimate for roof replacement. $1.00" at bounding box center [563, 322] width 293 height 81
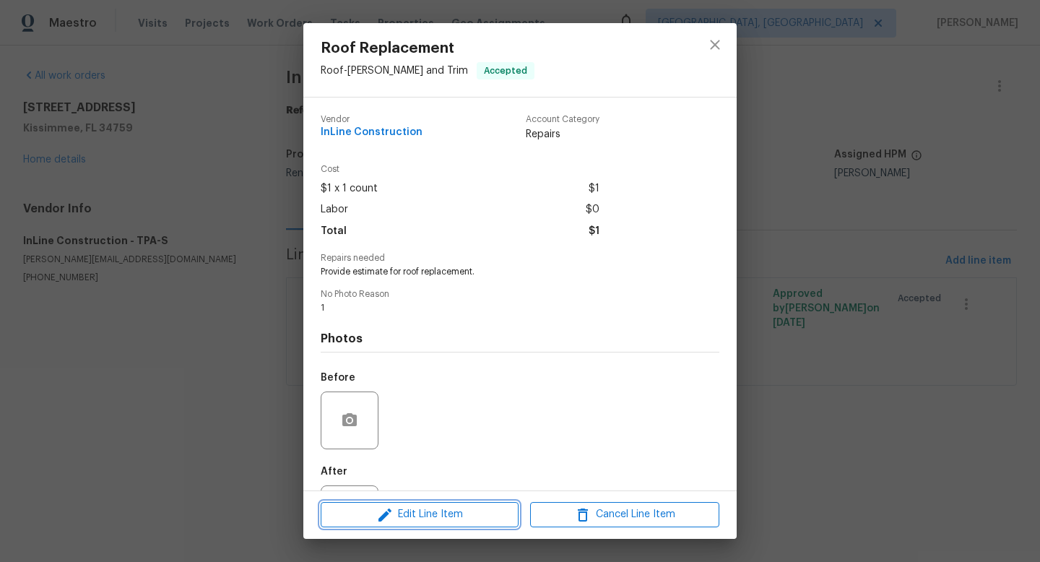
click at [414, 516] on span "Edit Line Item" at bounding box center [419, 514] width 189 height 18
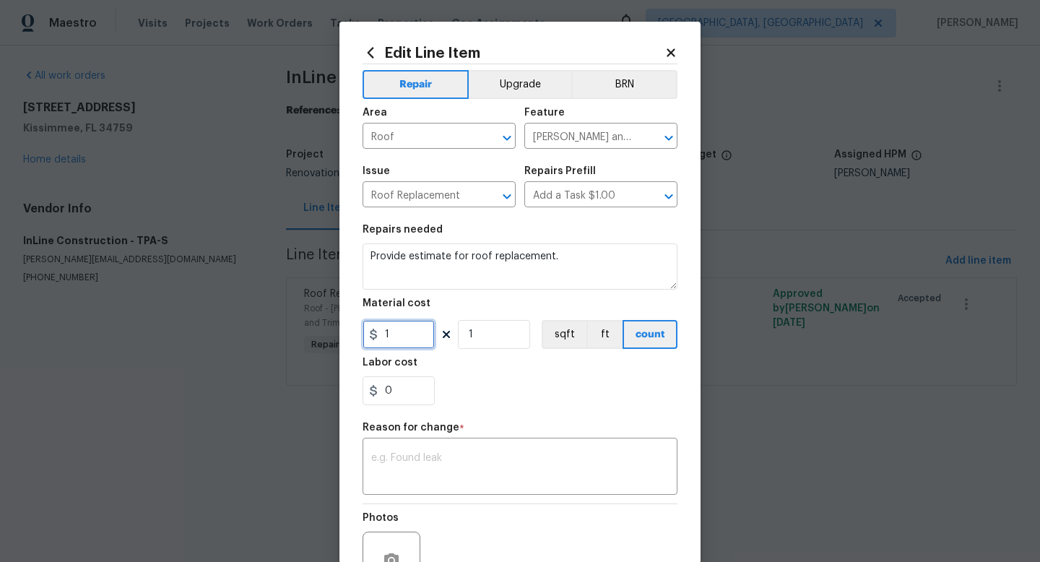
click at [412, 339] on input "1" at bounding box center [398, 334] width 72 height 29
type input "400"
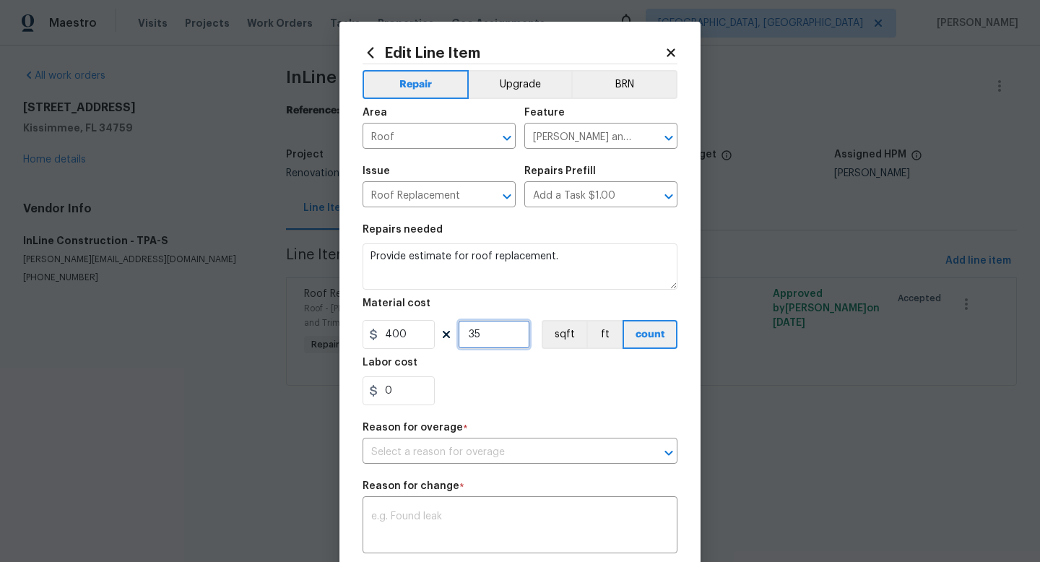
type input "35"
click at [495, 427] on div "Reason for overage *" at bounding box center [519, 431] width 315 height 19
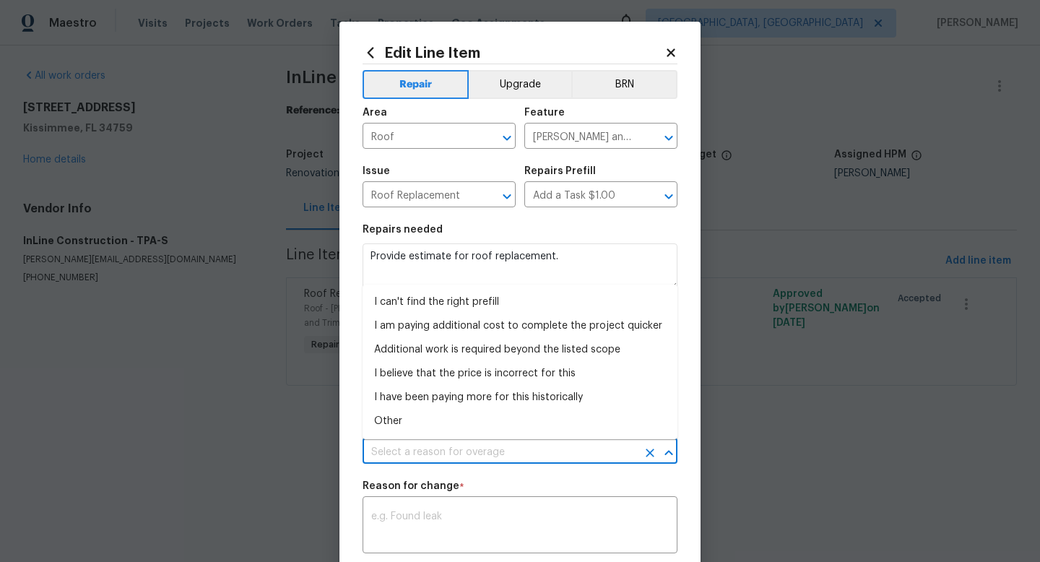
click at [486, 449] on input "text" at bounding box center [499, 452] width 274 height 22
click at [427, 307] on li "I can't find the right prefill" at bounding box center [519, 302] width 315 height 24
type input "I can't find the right prefill"
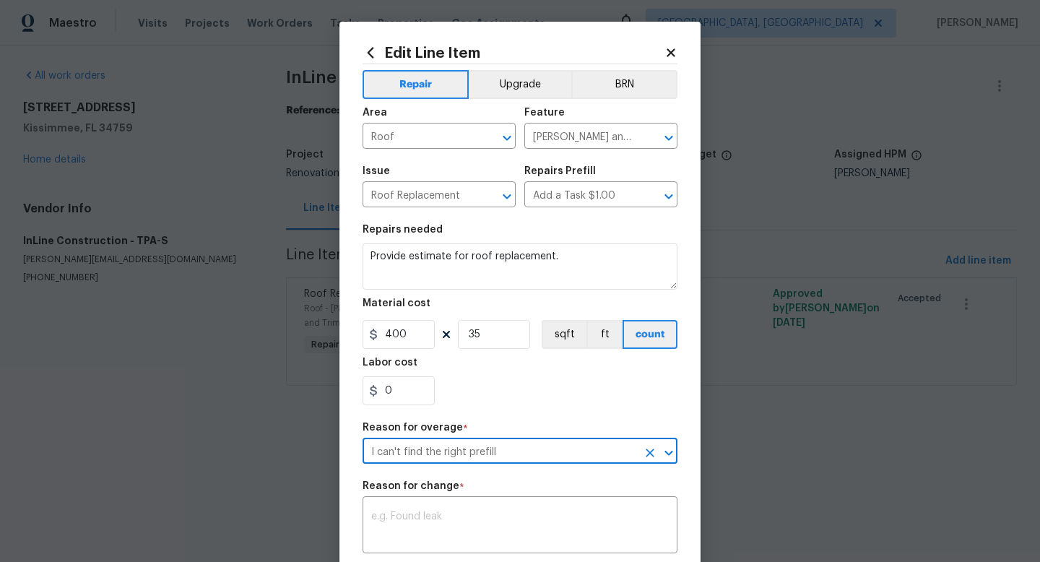
click at [492, 487] on div "Reason for change *" at bounding box center [519, 490] width 315 height 19
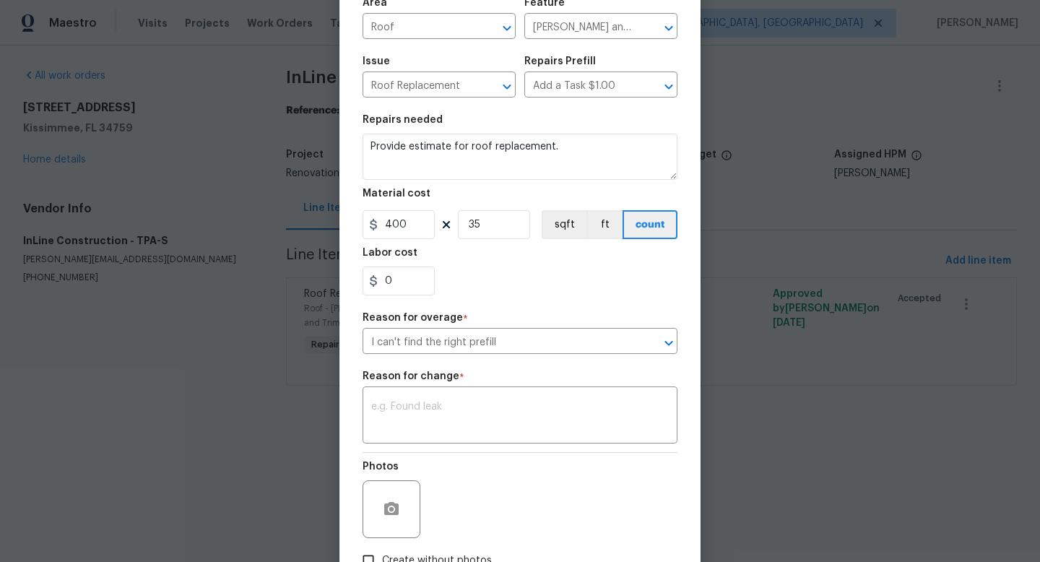
scroll to position [110, 0]
click at [443, 418] on textarea at bounding box center [519, 416] width 297 height 30
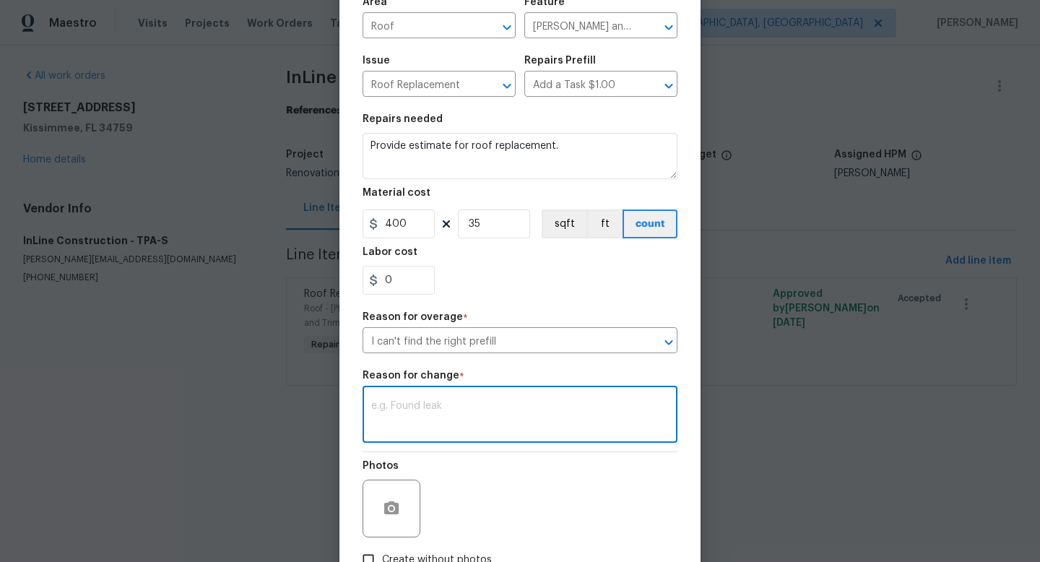
type textarea "w"
type textarea "estimate received."
click at [535, 508] on div "Photos" at bounding box center [519, 499] width 315 height 94
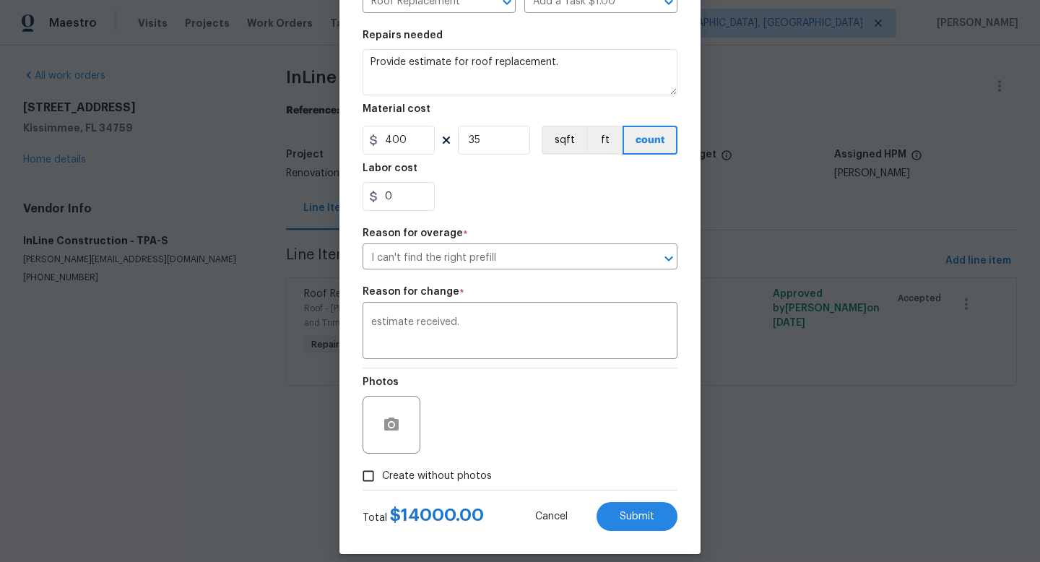
scroll to position [209, 0]
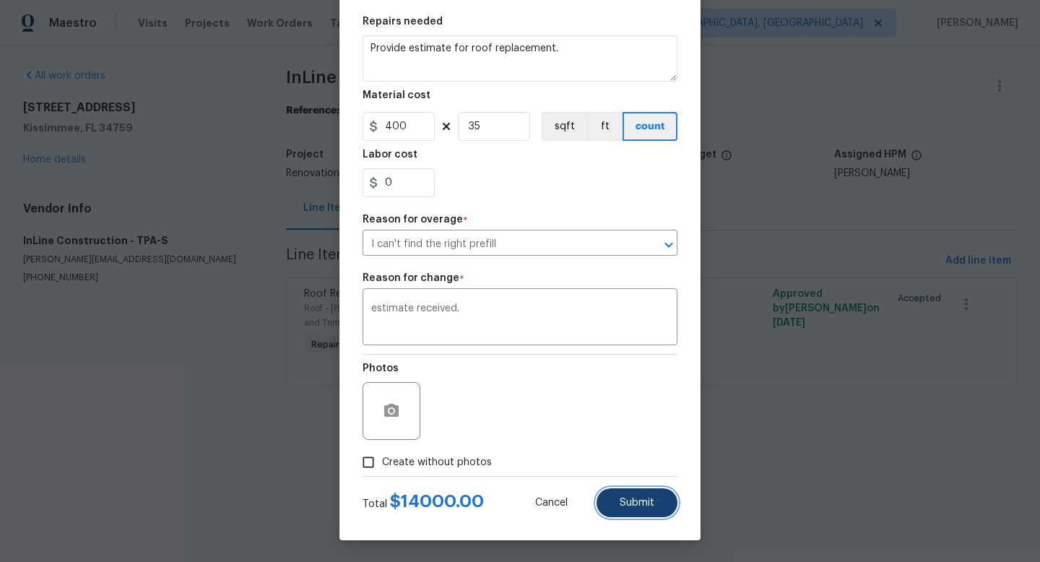
click at [646, 513] on button "Submit" at bounding box center [636, 502] width 81 height 29
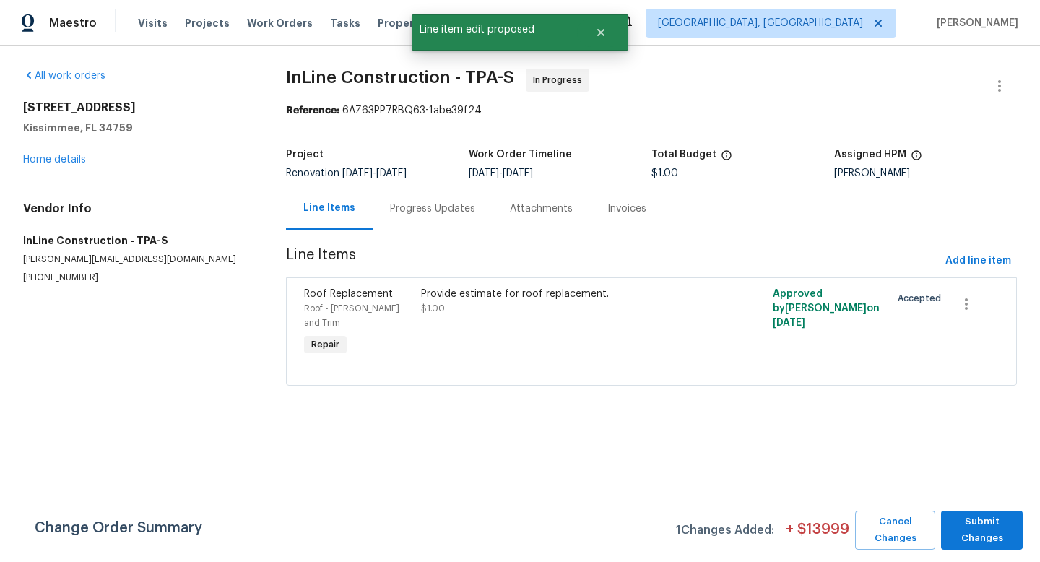
scroll to position [0, 0]
click at [962, 539] on span "Submit Changes" at bounding box center [981, 529] width 67 height 33
